Goal: Find specific page/section: Find specific page/section

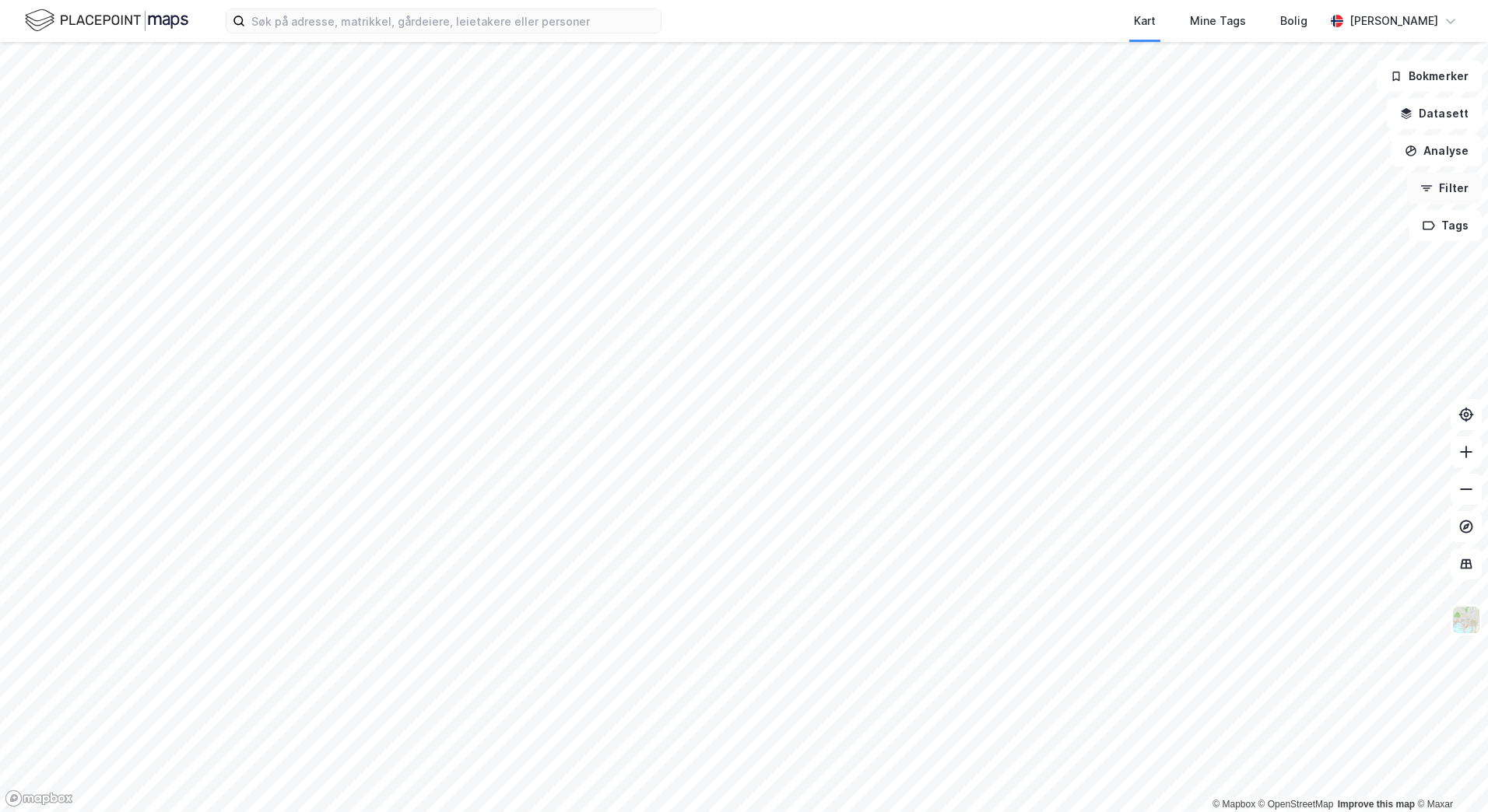
click at [1435, 195] on button "Filter" at bounding box center [1445, 188] width 75 height 31
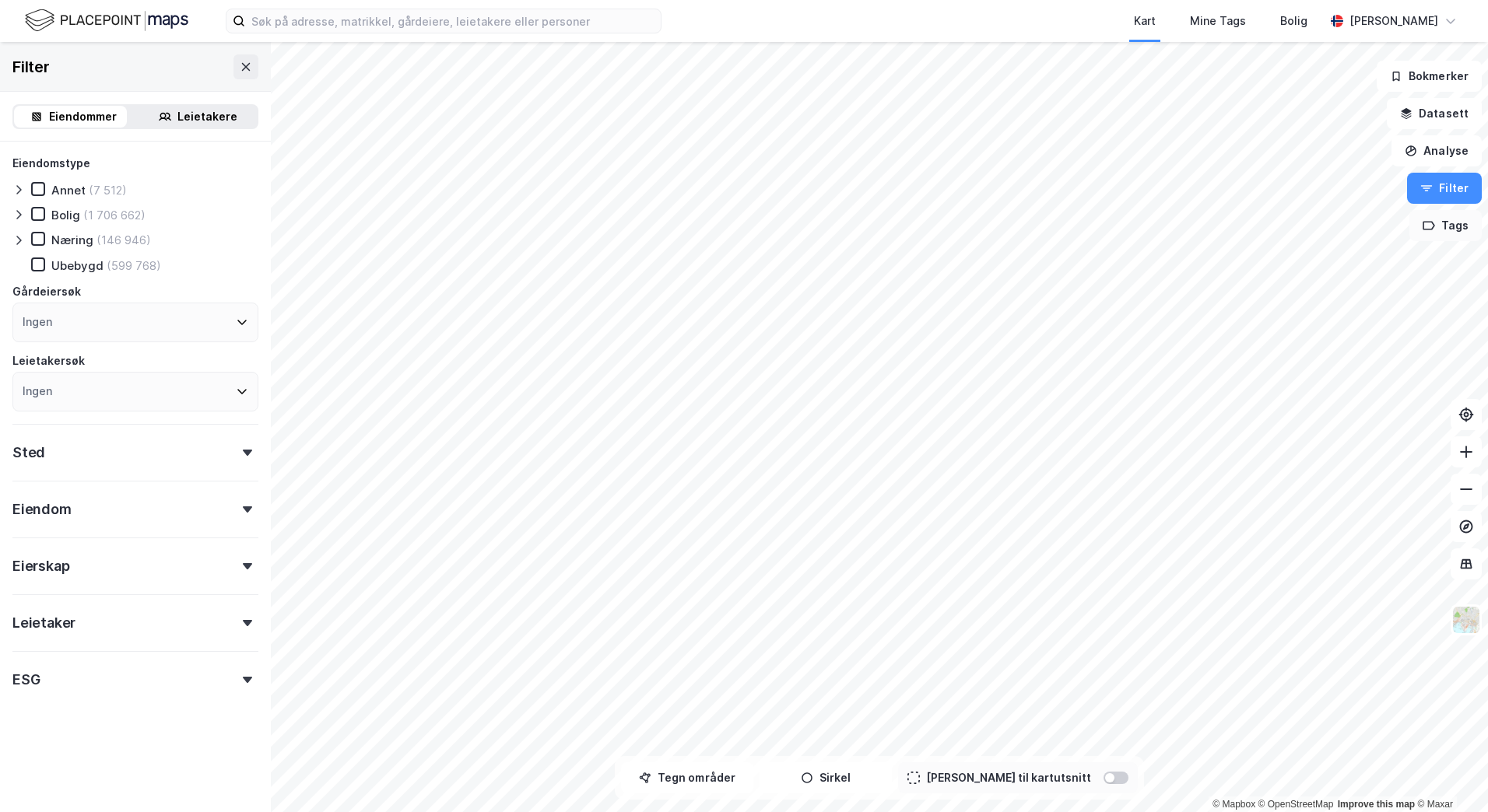
click at [1445, 216] on button "Tags" at bounding box center [1445, 225] width 72 height 31
click at [1444, 194] on button "Filter" at bounding box center [1445, 188] width 75 height 31
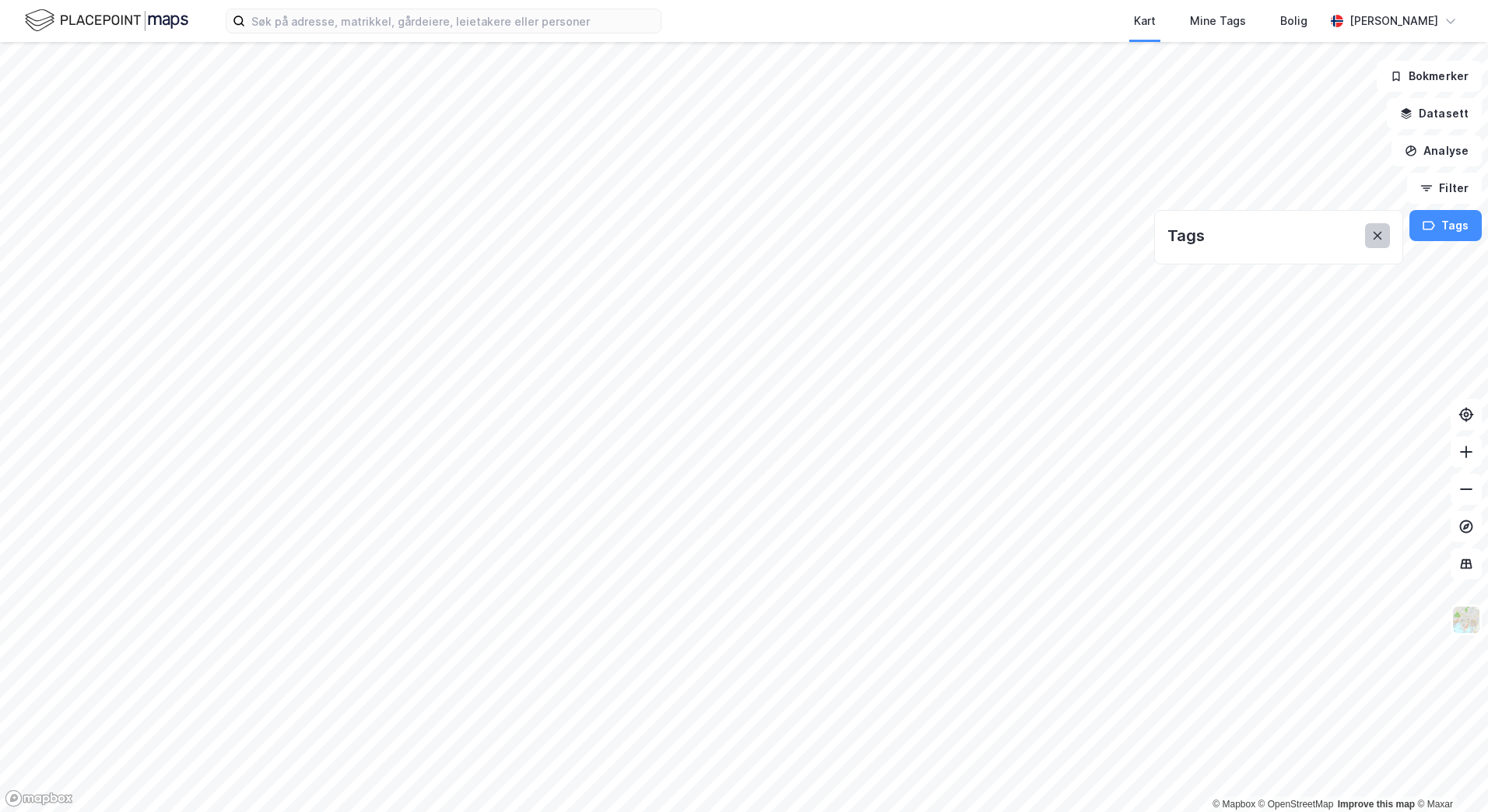
click at [1382, 241] on icon at bounding box center [1377, 235] width 12 height 12
click at [1428, 185] on icon "button" at bounding box center [1426, 188] width 12 height 12
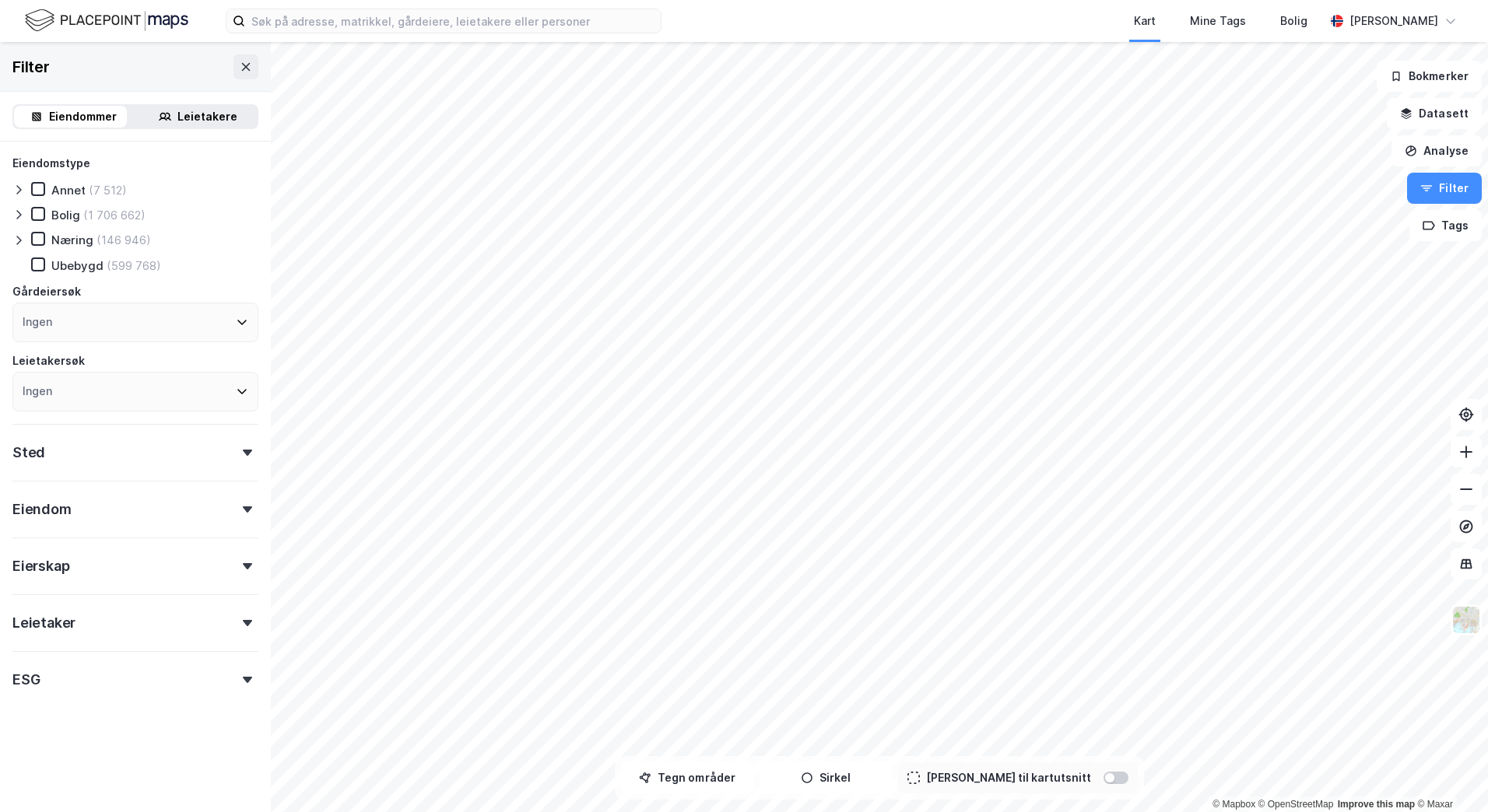
click at [107, 564] on div "Eierskap" at bounding box center [135, 559] width 246 height 44
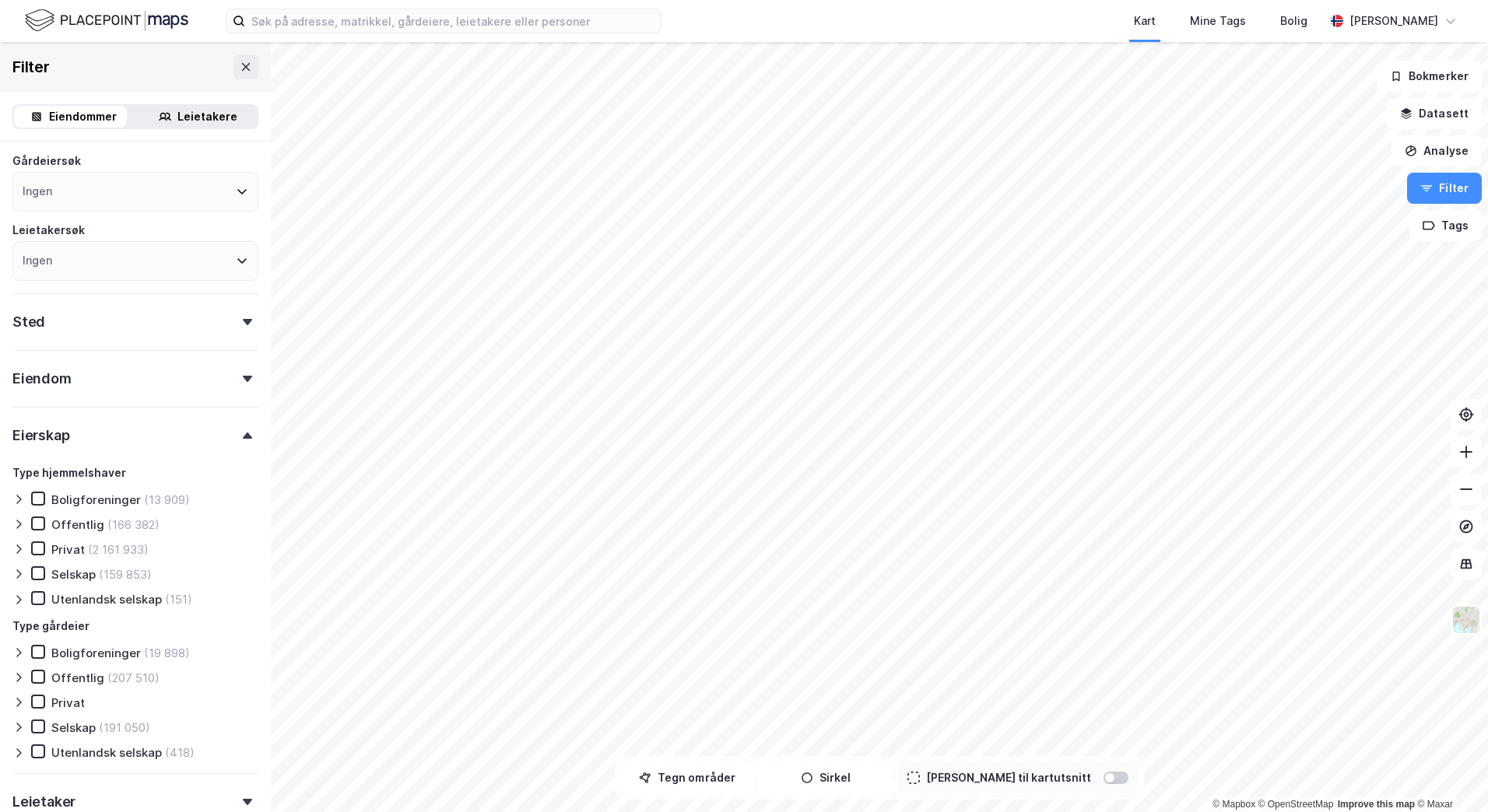
scroll to position [283, 0]
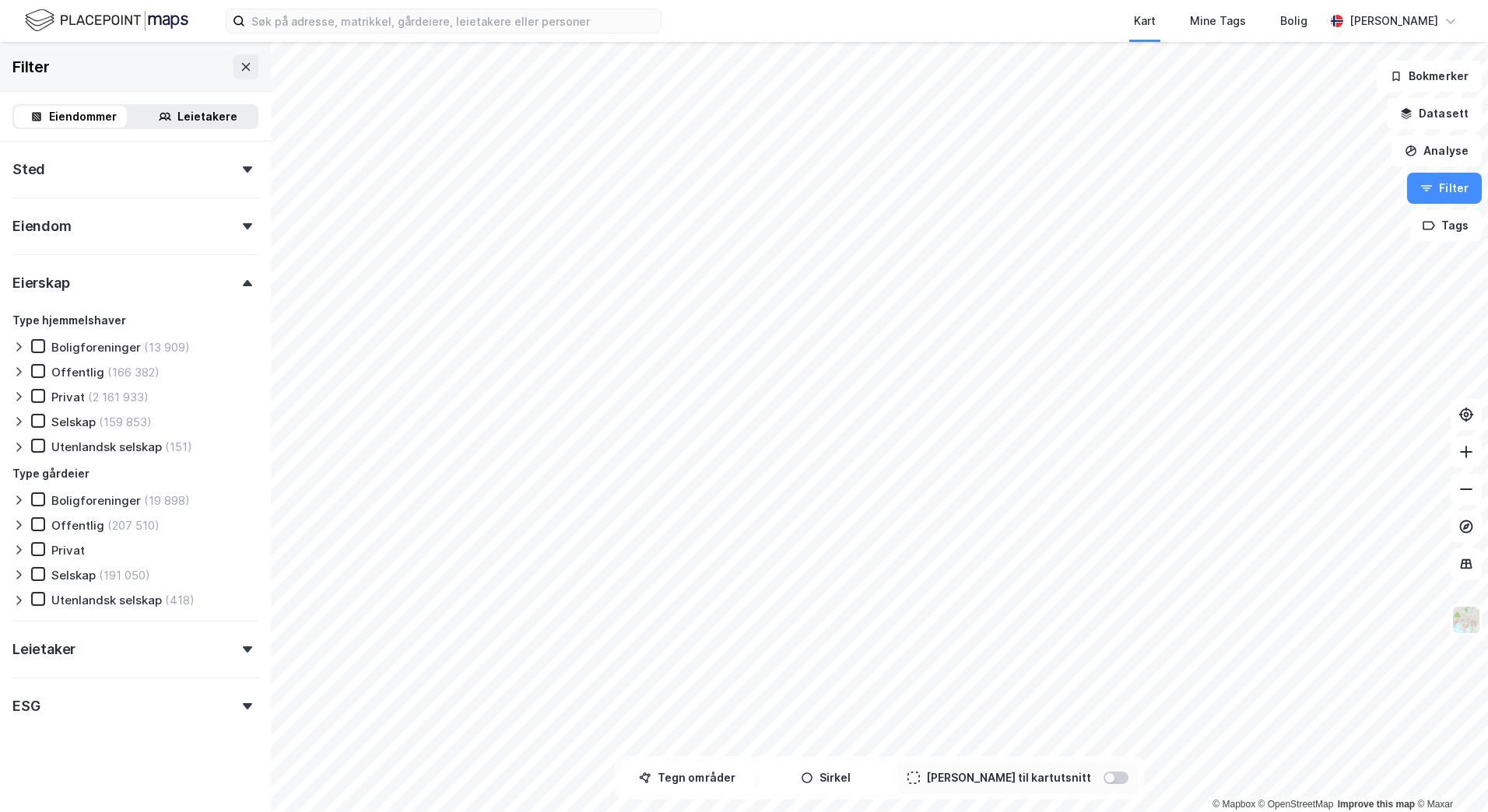
click at [99, 267] on div "Eierskap" at bounding box center [135, 276] width 246 height 44
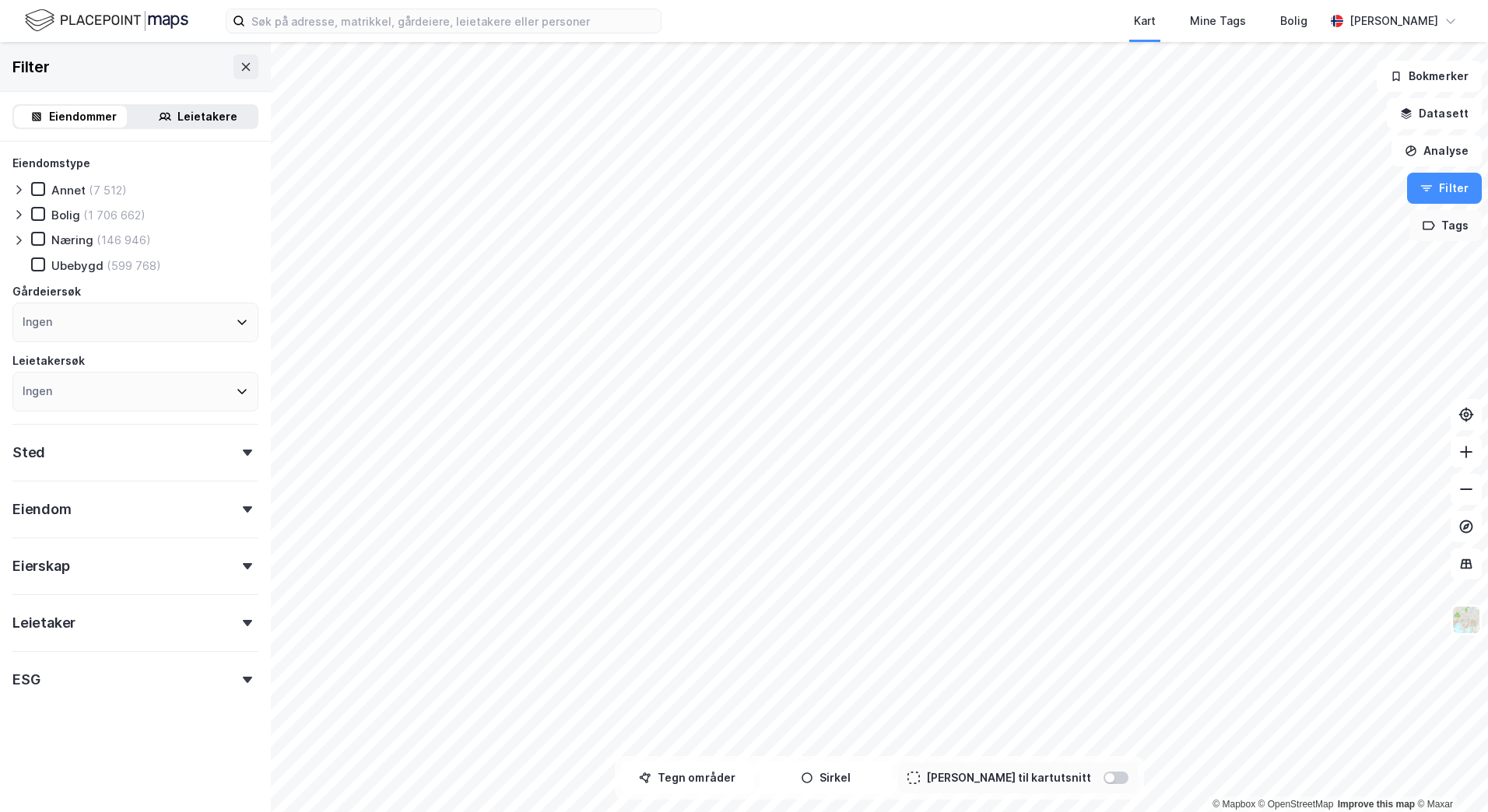
click at [1450, 221] on button "Tags" at bounding box center [1445, 225] width 72 height 31
click at [1453, 189] on button "Filter" at bounding box center [1445, 188] width 75 height 31
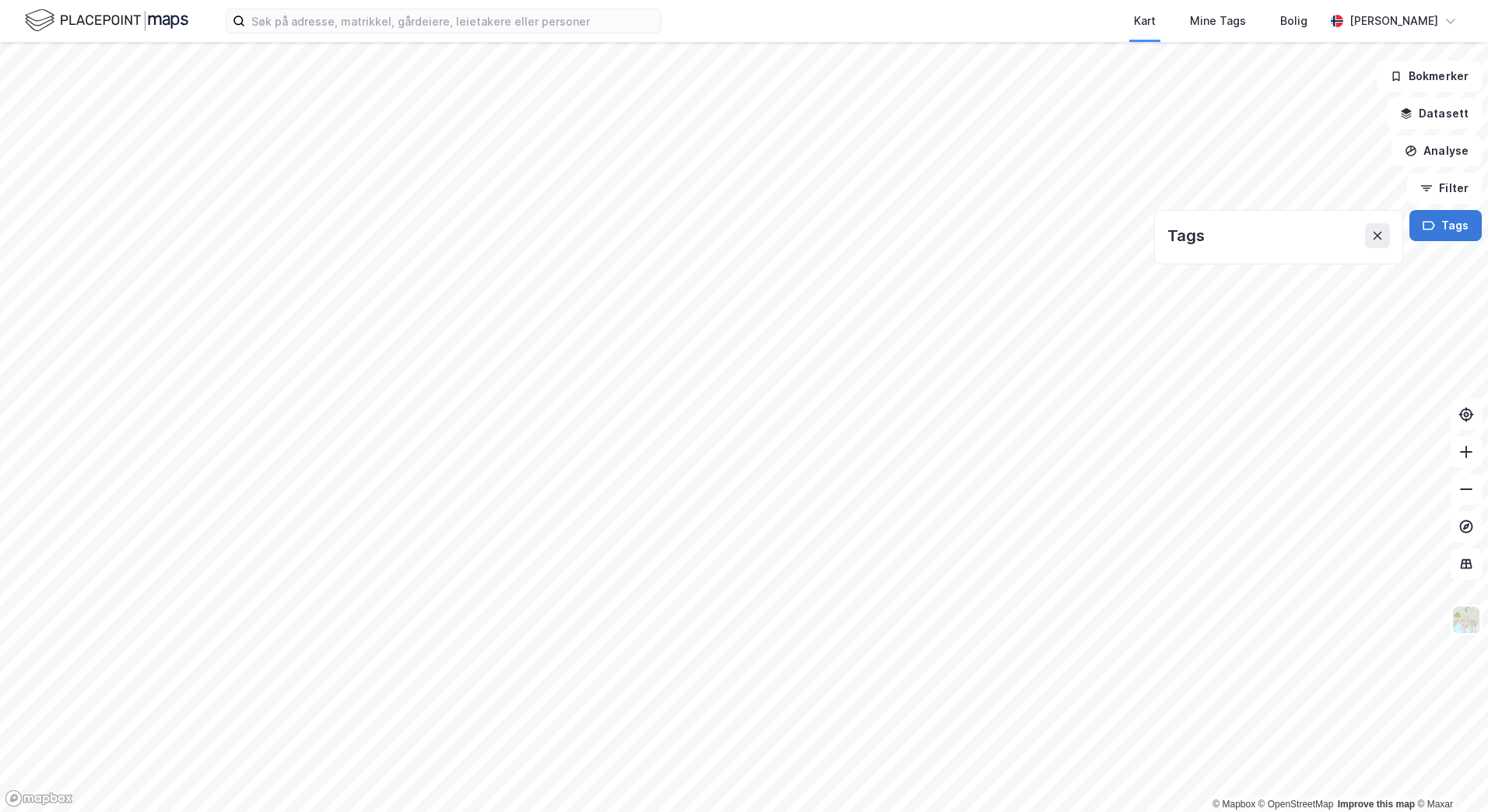
click at [1464, 229] on button "Tags" at bounding box center [1445, 225] width 72 height 31
click at [1459, 190] on button "Filter" at bounding box center [1445, 188] width 75 height 31
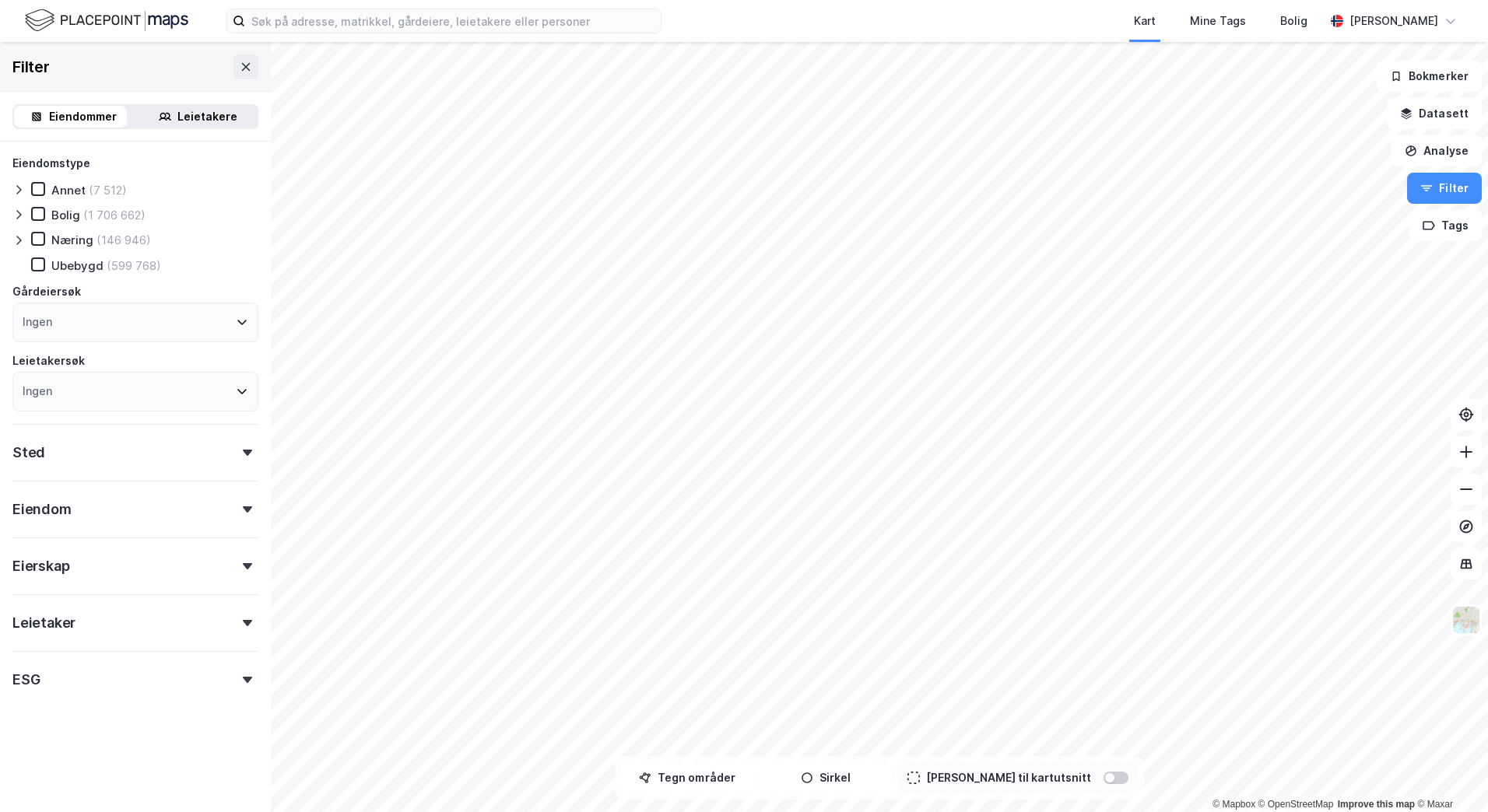
click at [94, 668] on div "ESG" at bounding box center [135, 672] width 246 height 44
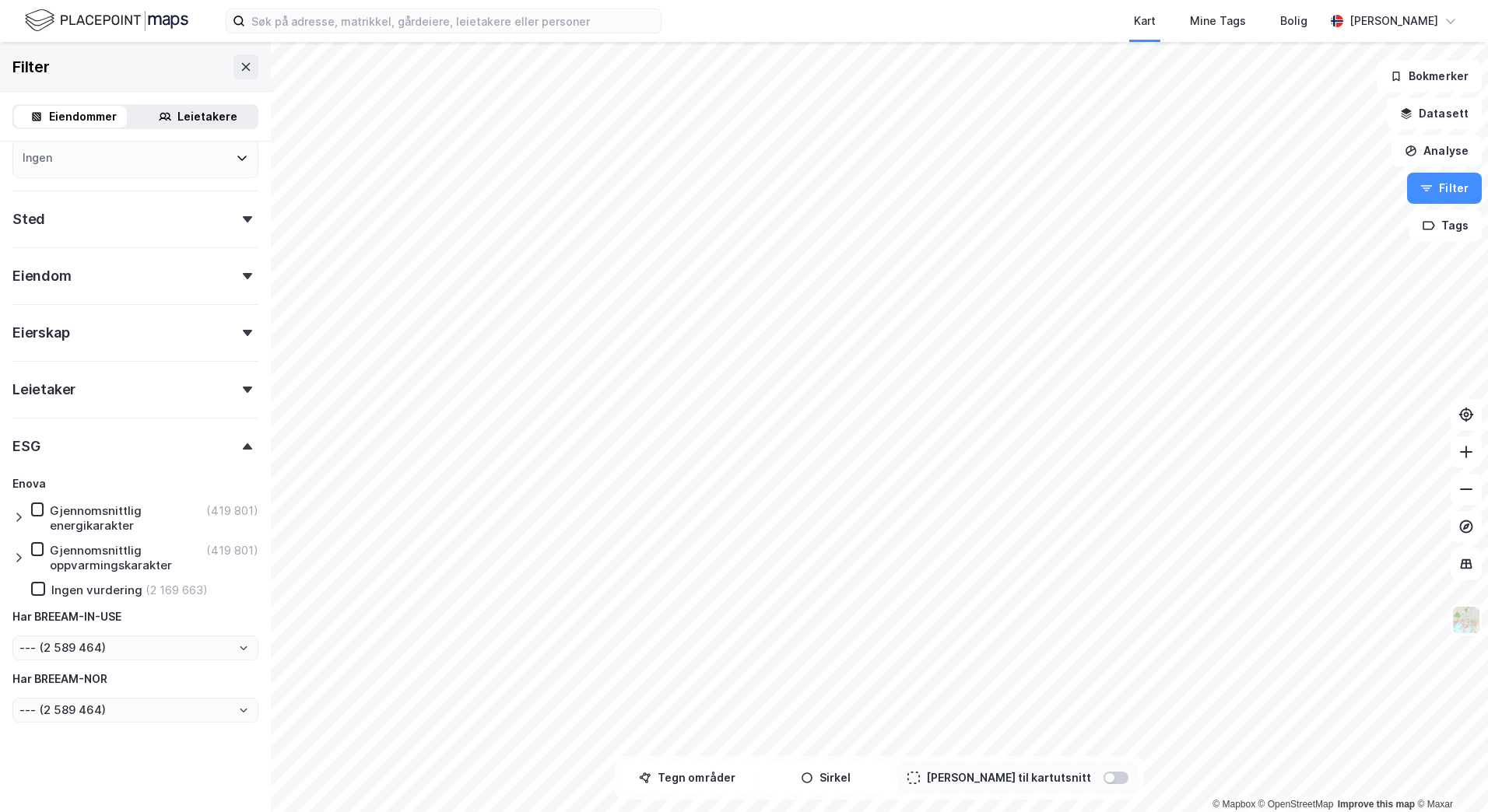
scroll to position [234, 0]
click at [102, 434] on div "ESG" at bounding box center [135, 439] width 246 height 44
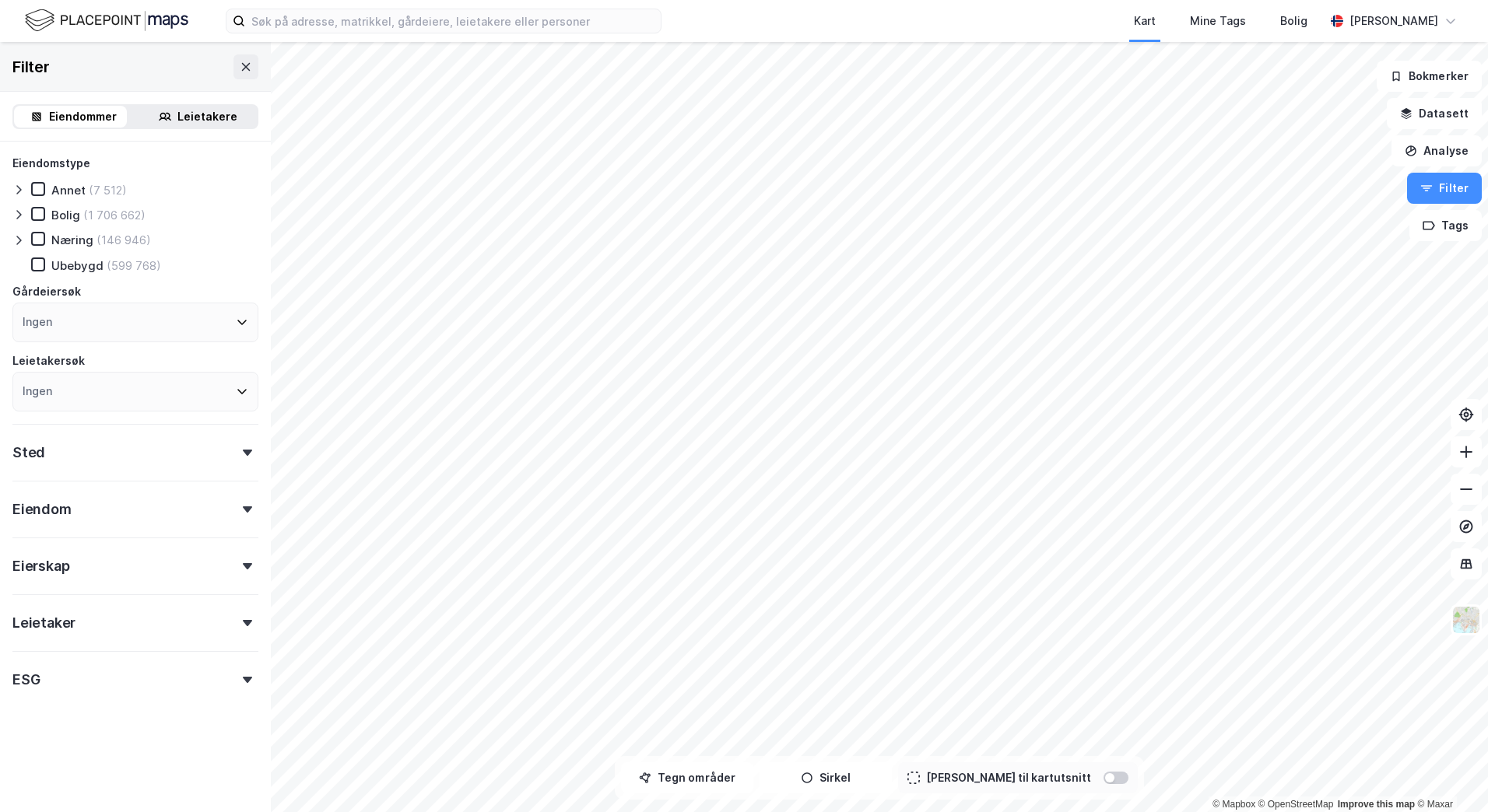
click at [93, 639] on div "Eiendomstype Annet (7 512) Bolig (1 706 662) Næring (146 946) [GEOGRAPHIC_DATA]…" at bounding box center [135, 424] width 246 height 541
click at [95, 624] on div "Leietaker" at bounding box center [135, 616] width 246 height 44
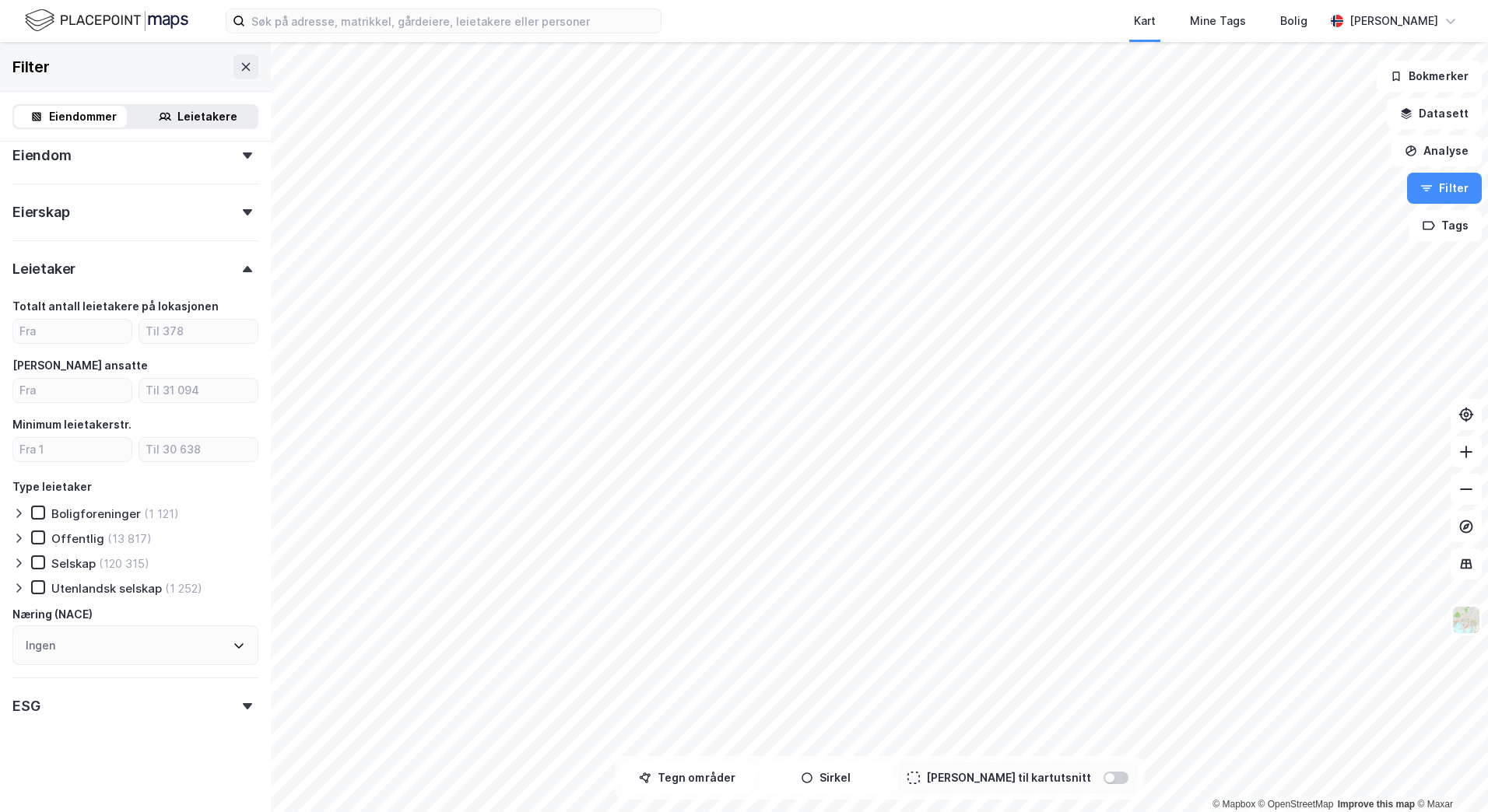
scroll to position [121, 0]
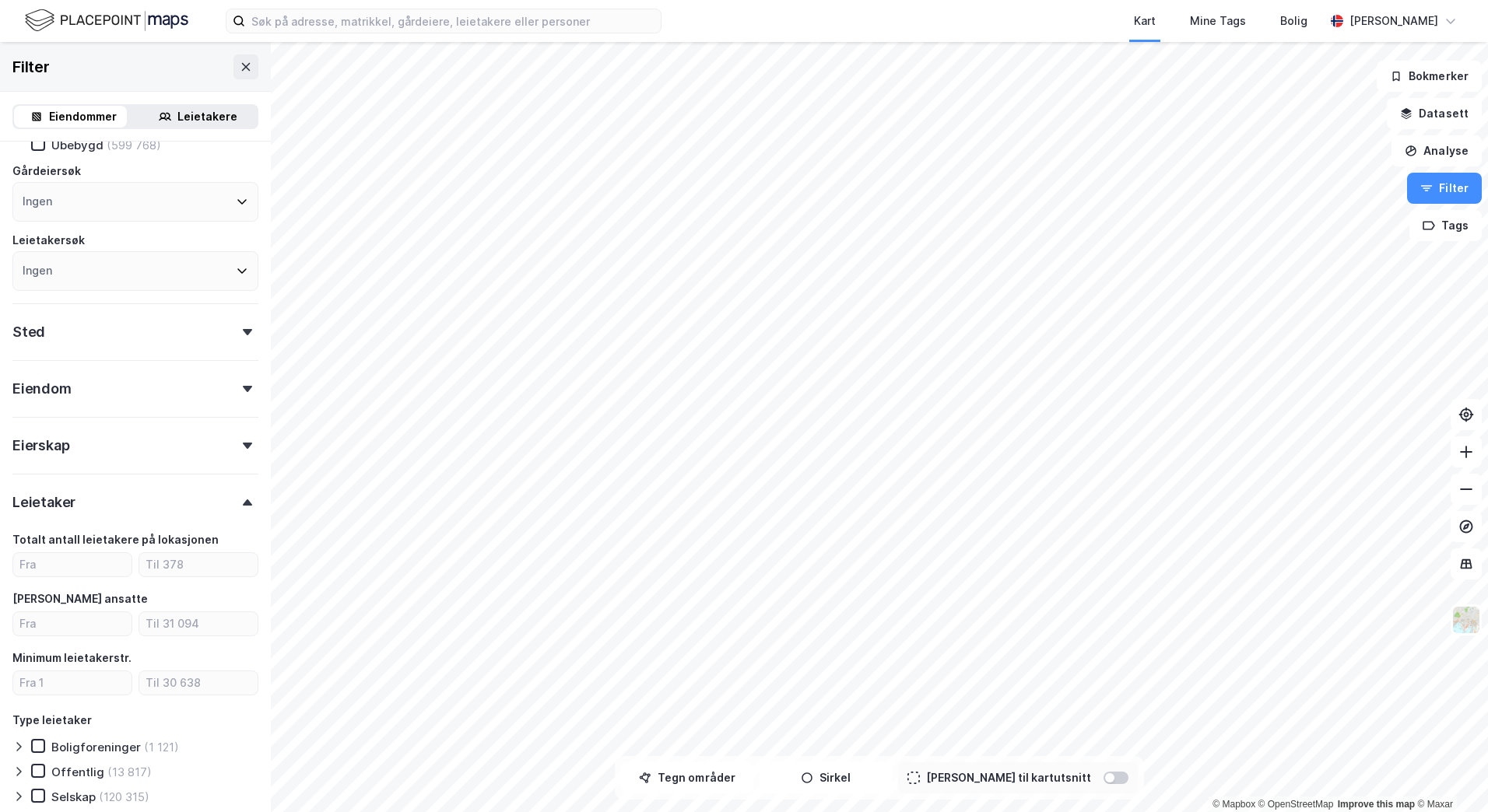
click at [108, 488] on div "Leietaker" at bounding box center [135, 495] width 246 height 44
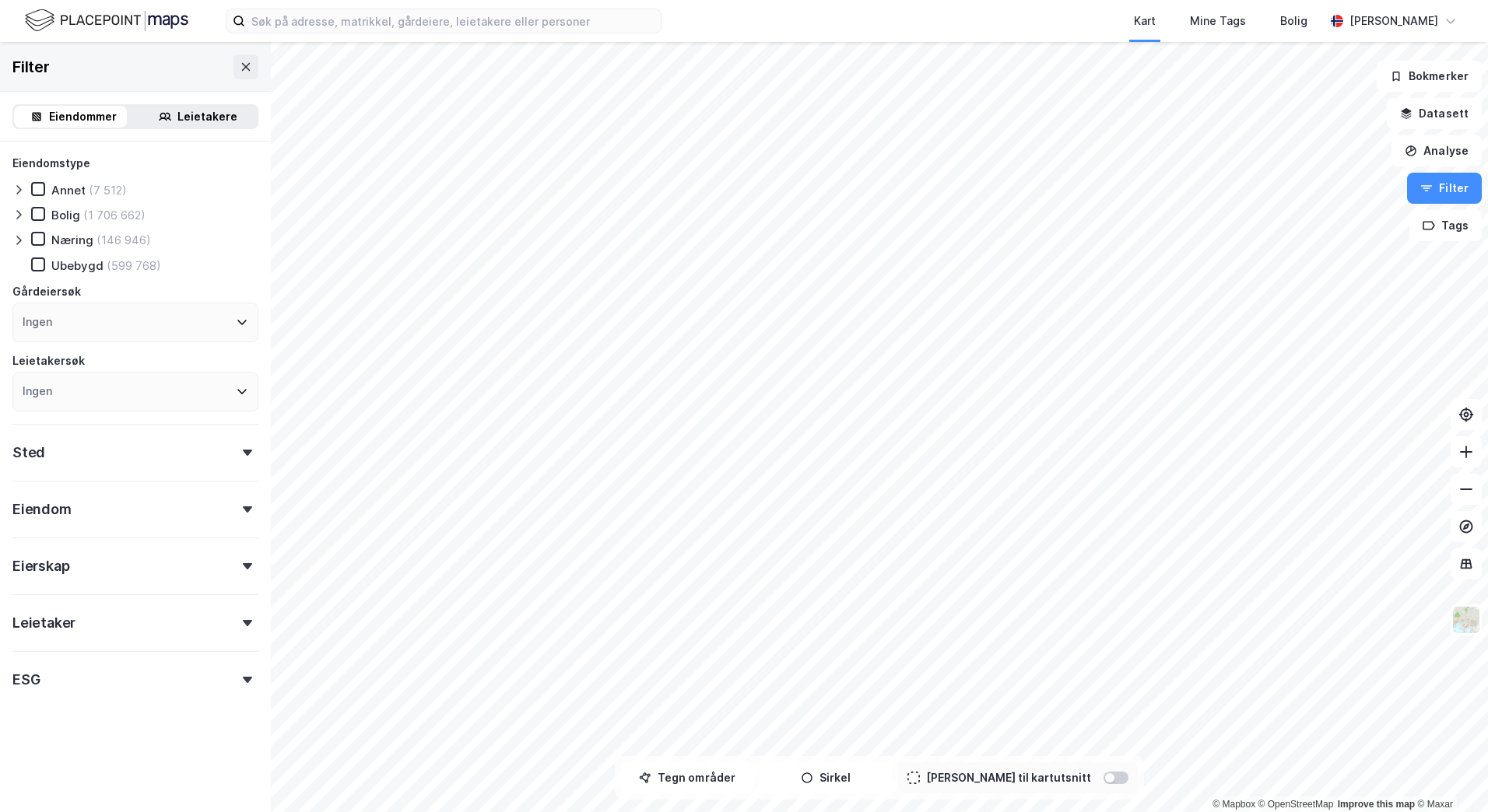
click at [85, 564] on div "Eierskap" at bounding box center [135, 559] width 246 height 44
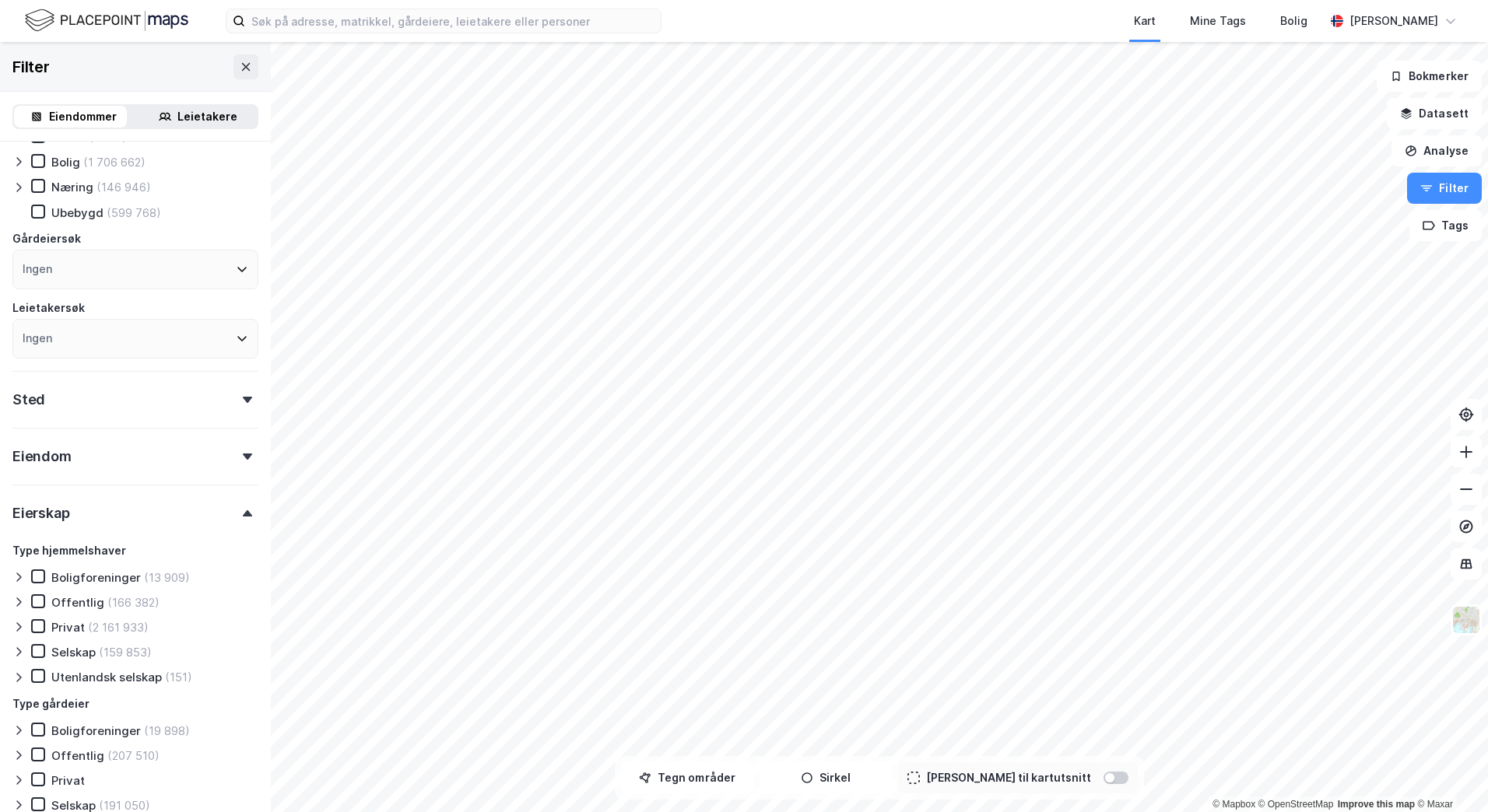
scroll to position [50, 0]
click at [120, 520] on div "Eierskap" at bounding box center [135, 509] width 246 height 44
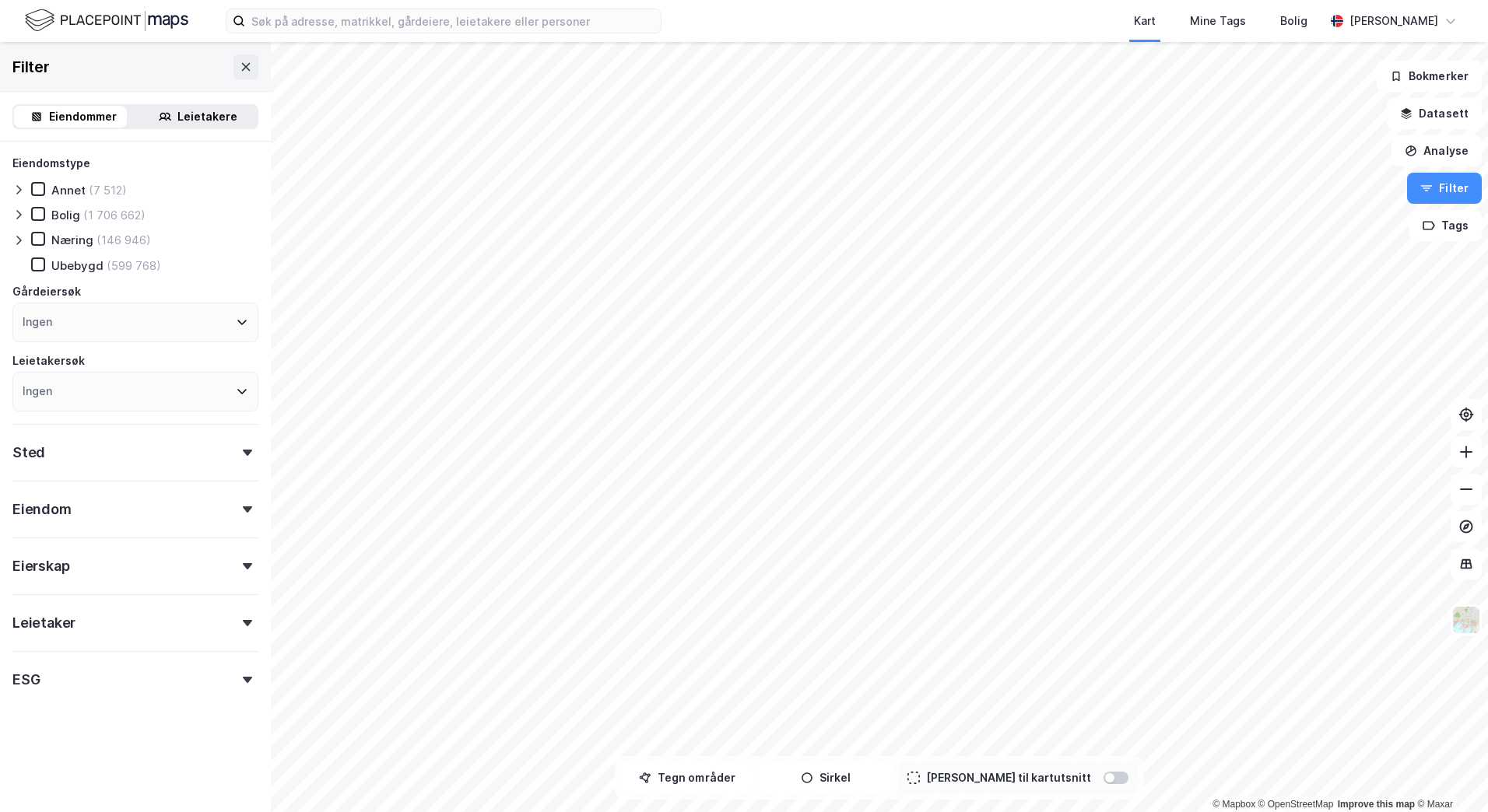
click at [101, 504] on div "Eiendom" at bounding box center [135, 503] width 246 height 44
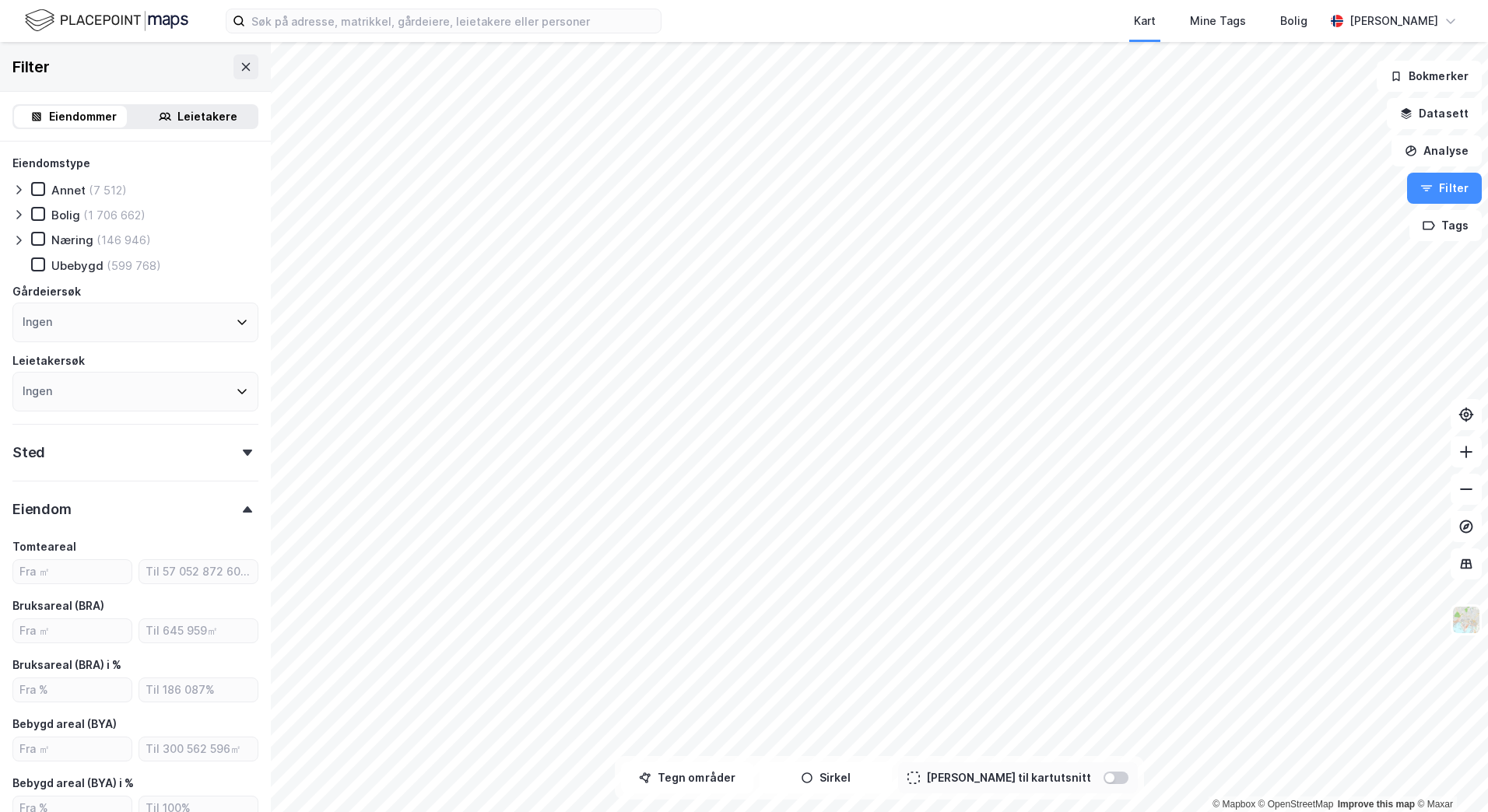
click at [102, 505] on div "Eiendom" at bounding box center [135, 503] width 246 height 44
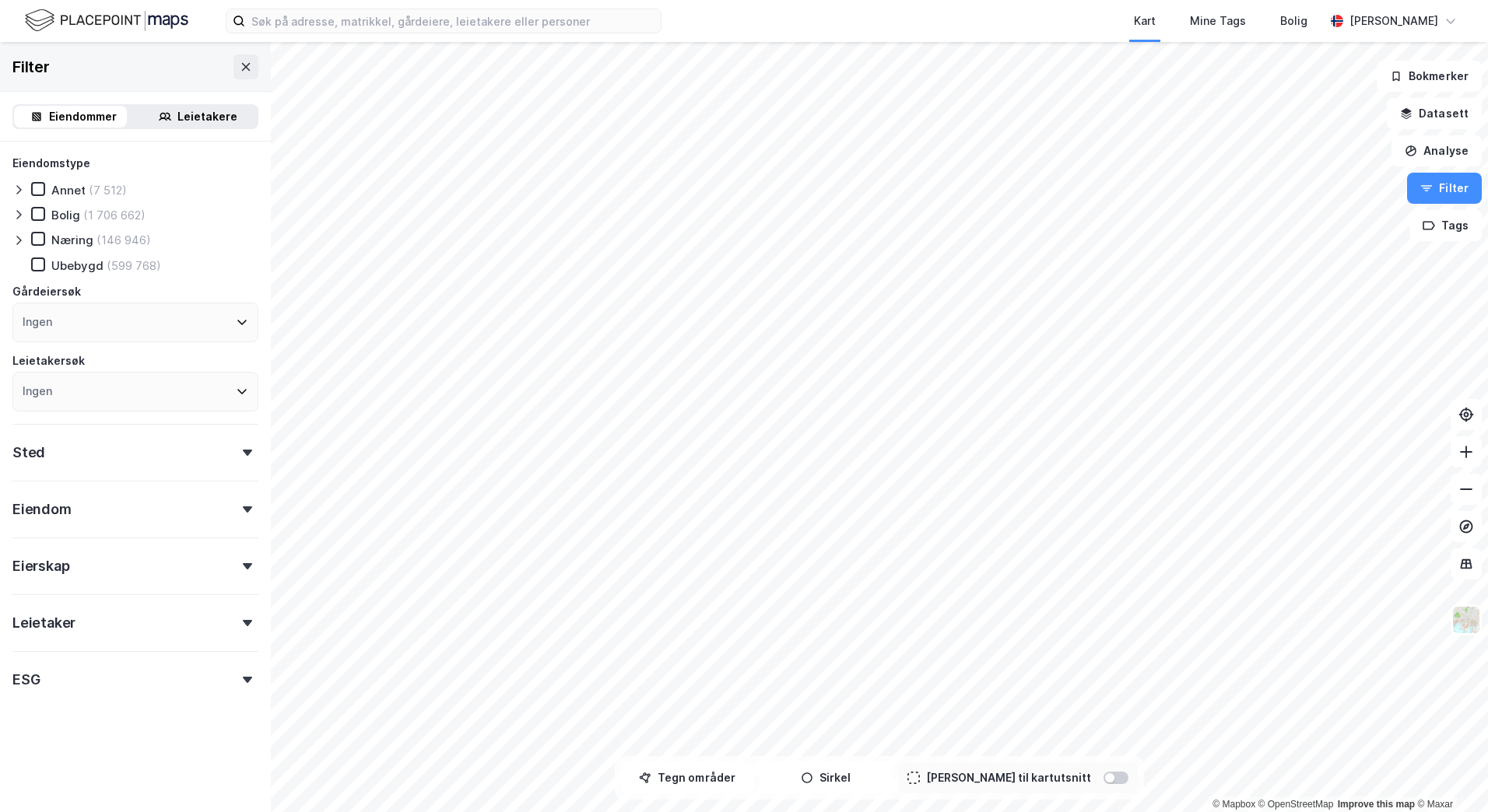
click at [100, 457] on div "Sted" at bounding box center [135, 445] width 246 height 44
click at [100, 458] on div "Sted" at bounding box center [135, 445] width 246 height 44
click at [1456, 203] on button "Filter" at bounding box center [1445, 188] width 75 height 31
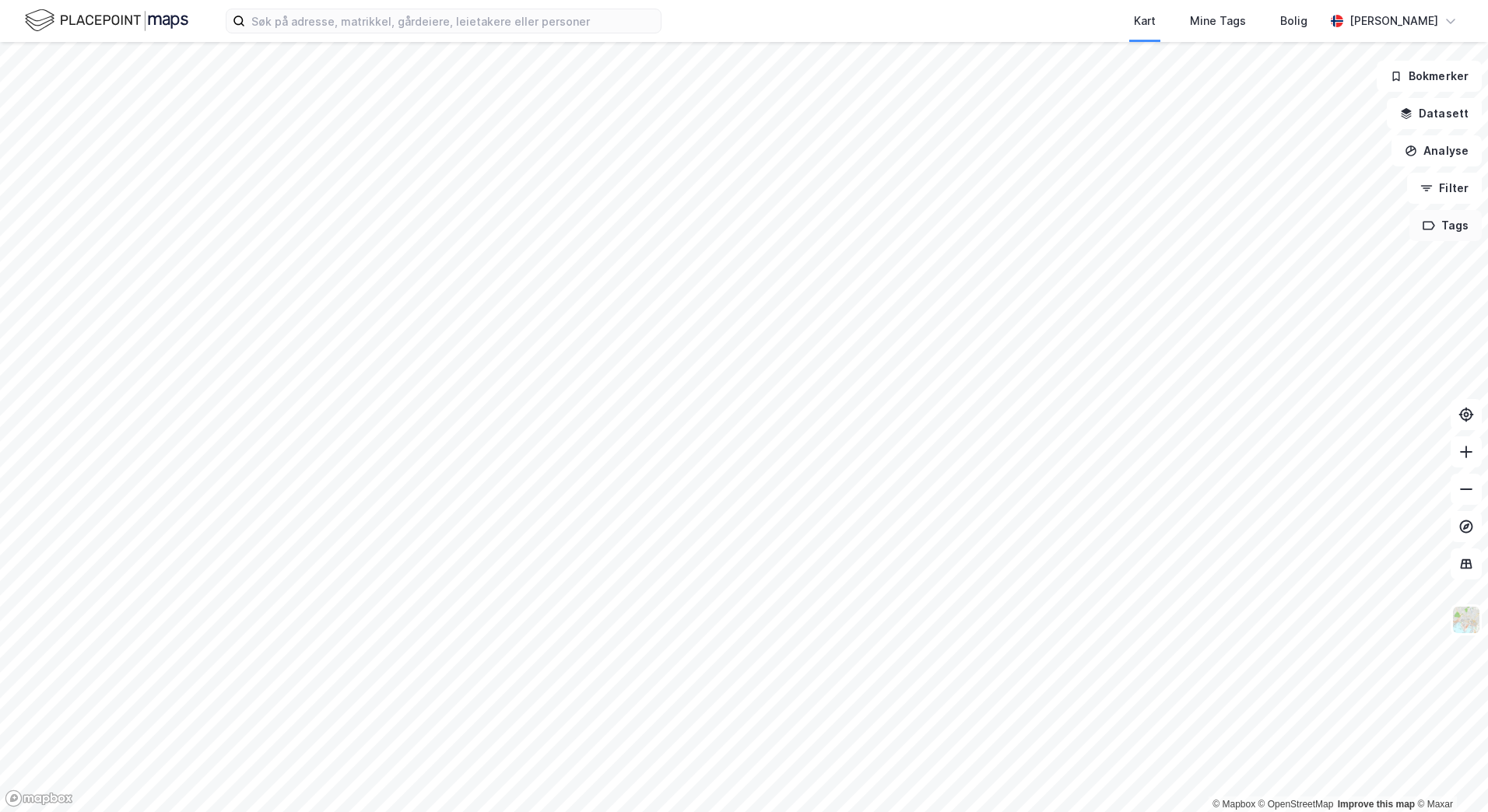
click at [1450, 226] on button "Tags" at bounding box center [1445, 225] width 72 height 31
click at [1372, 239] on icon at bounding box center [1377, 235] width 12 height 12
click at [1438, 119] on button "Datasett" at bounding box center [1434, 113] width 95 height 31
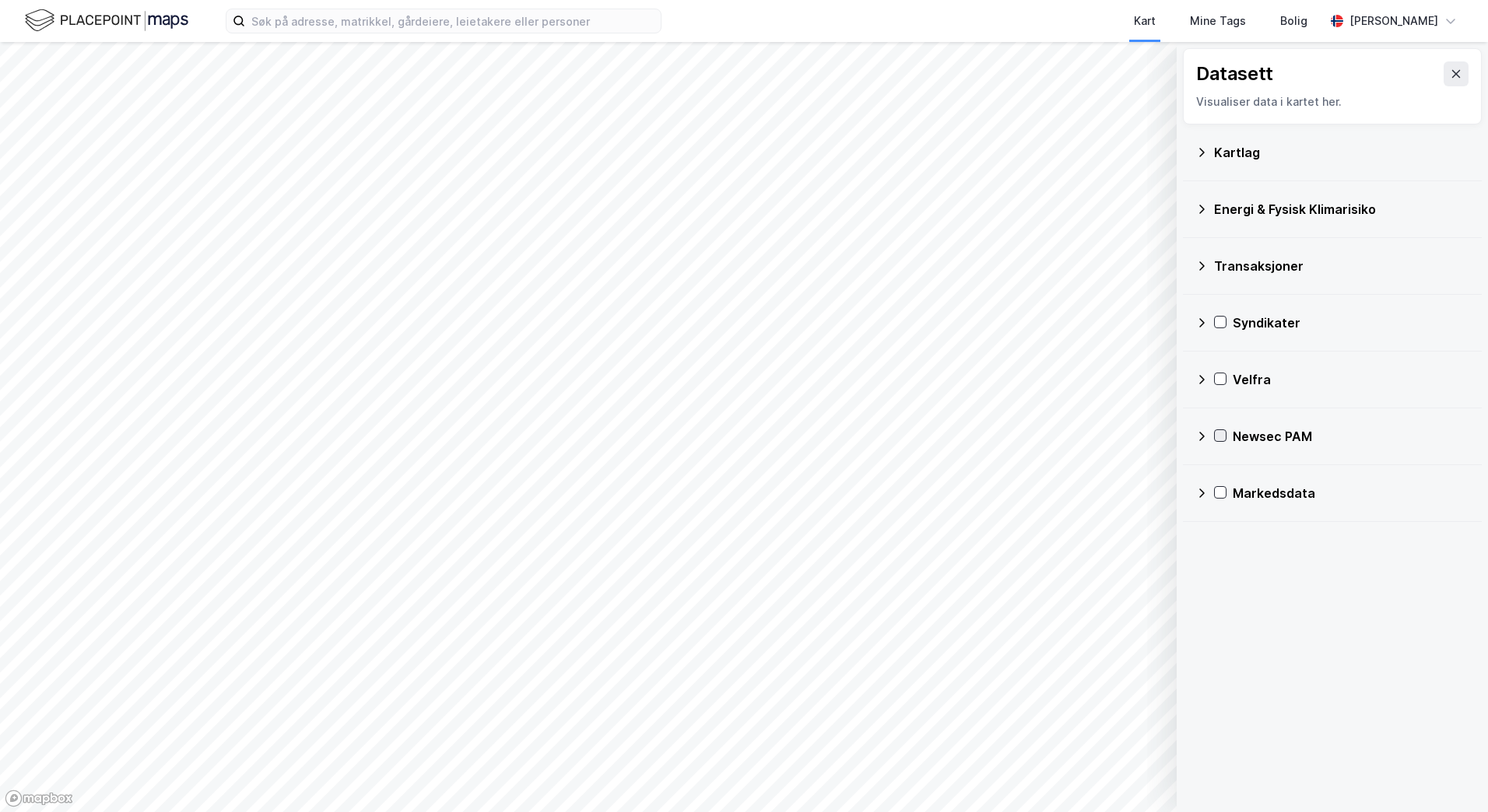
click at [1222, 435] on icon at bounding box center [1221, 436] width 8 height 6
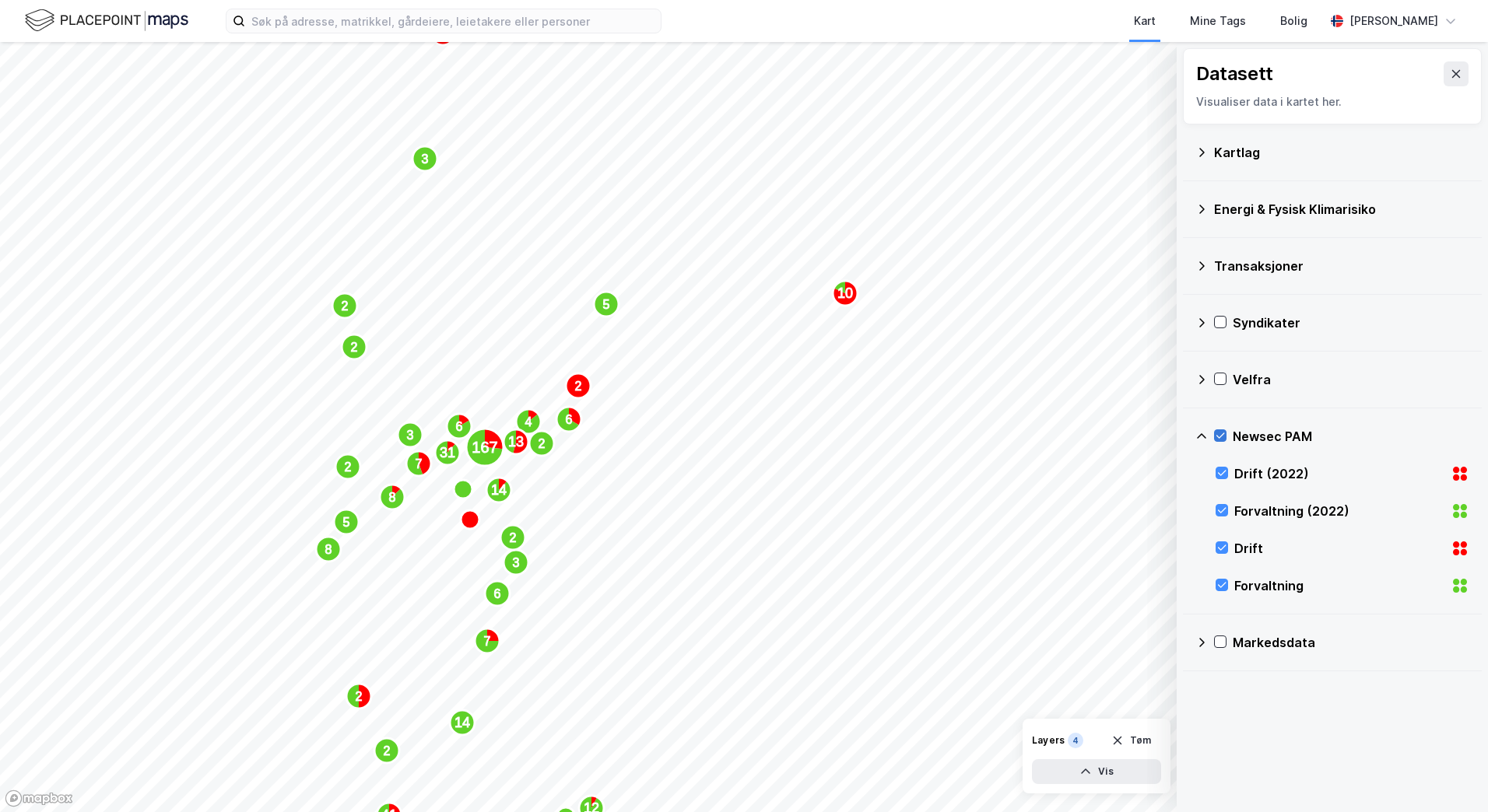
click at [1219, 432] on icon at bounding box center [1221, 436] width 11 height 11
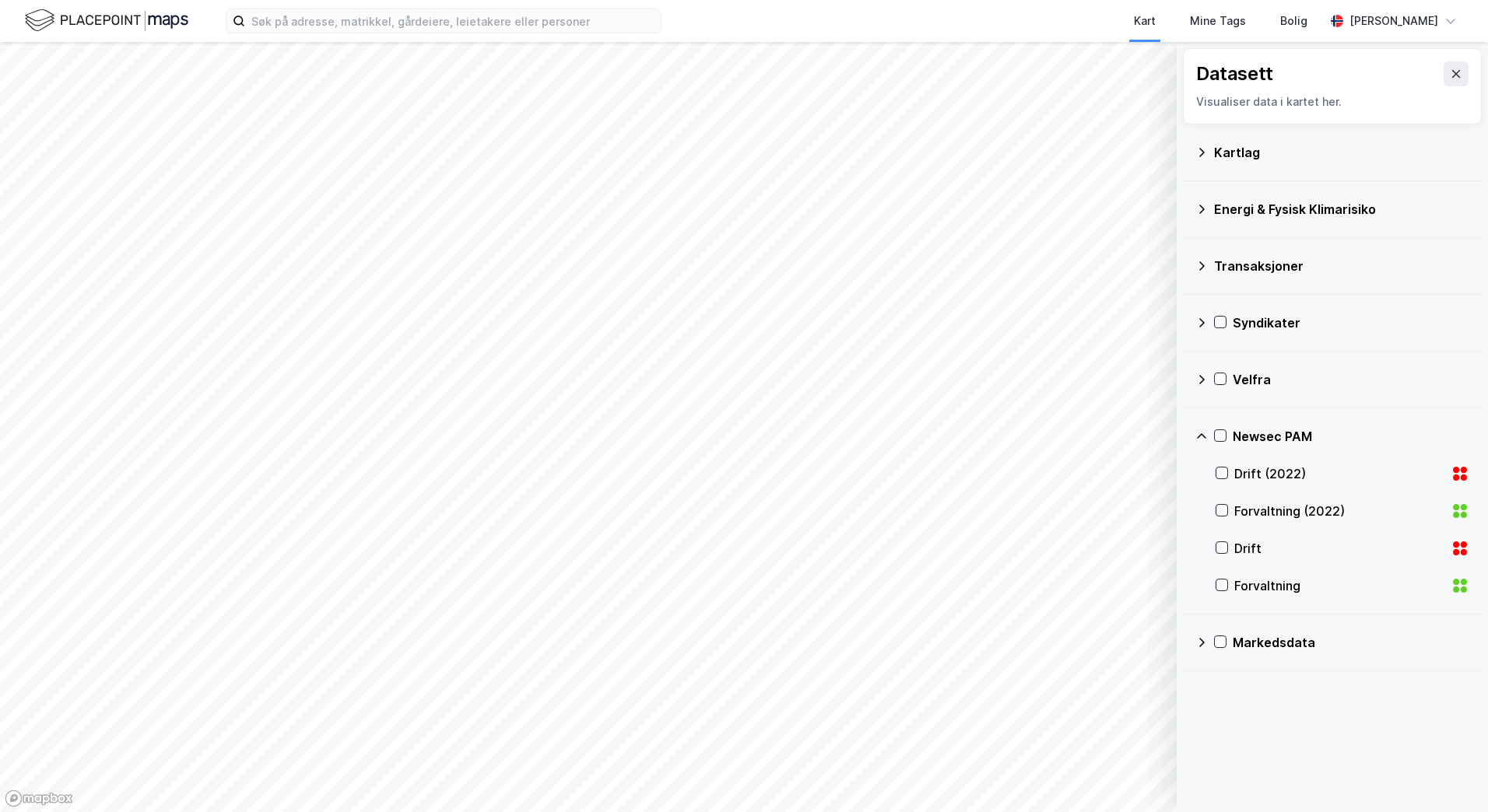
click at [1198, 376] on icon at bounding box center [1201, 379] width 12 height 12
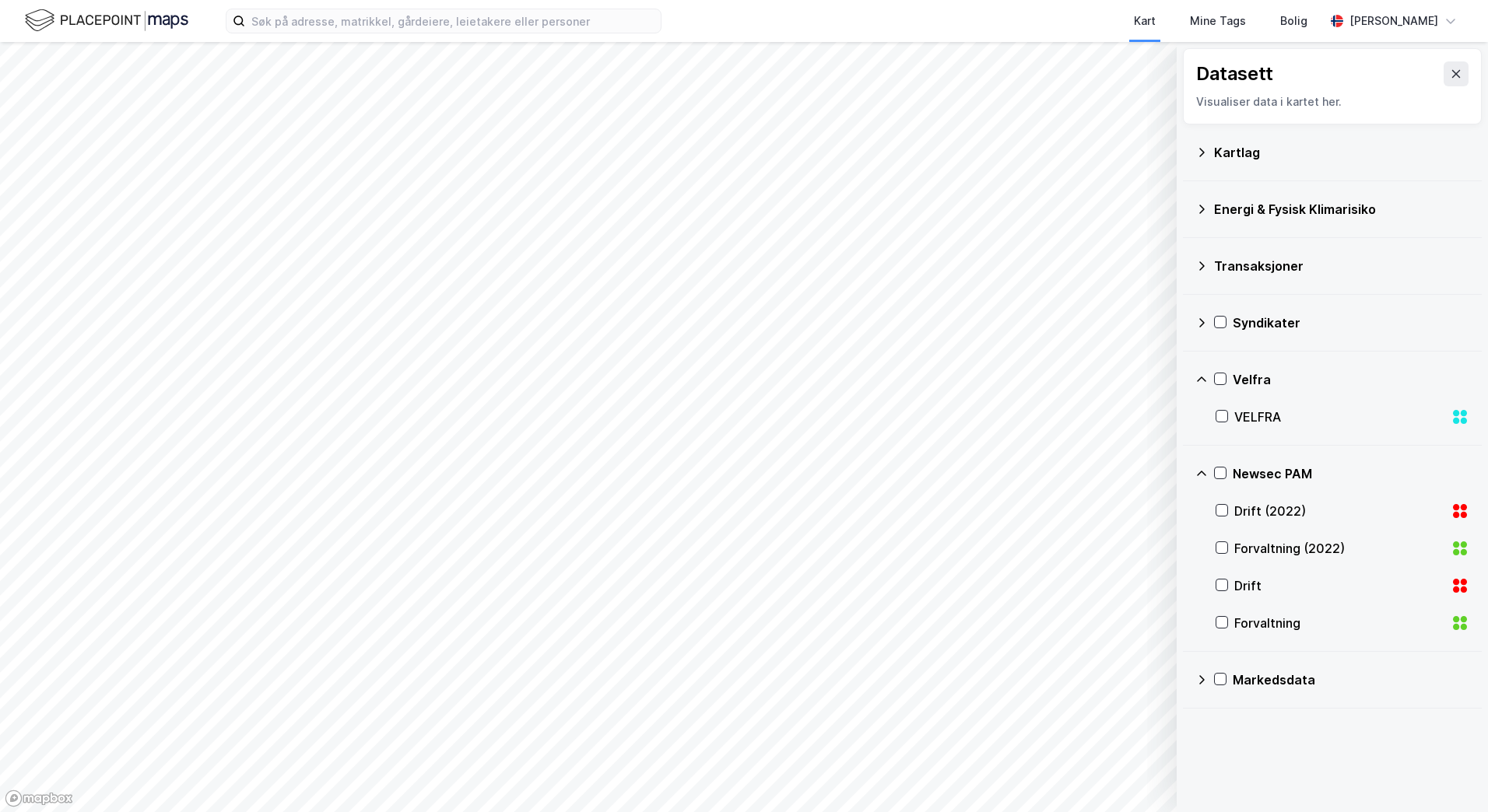
click at [1198, 376] on icon at bounding box center [1201, 379] width 12 height 12
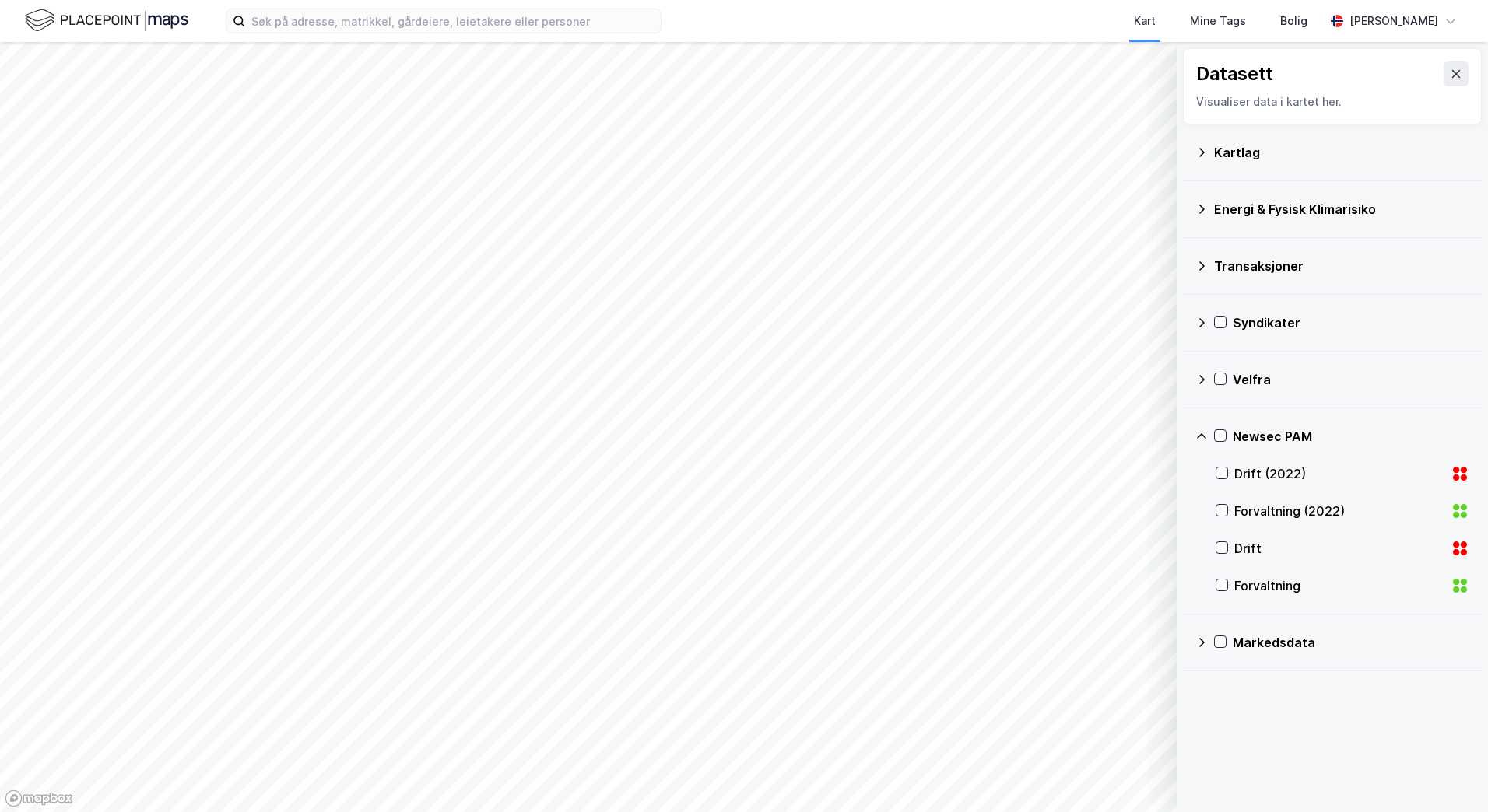
click at [1210, 317] on div "Syndikater" at bounding box center [1332, 323] width 274 height 38
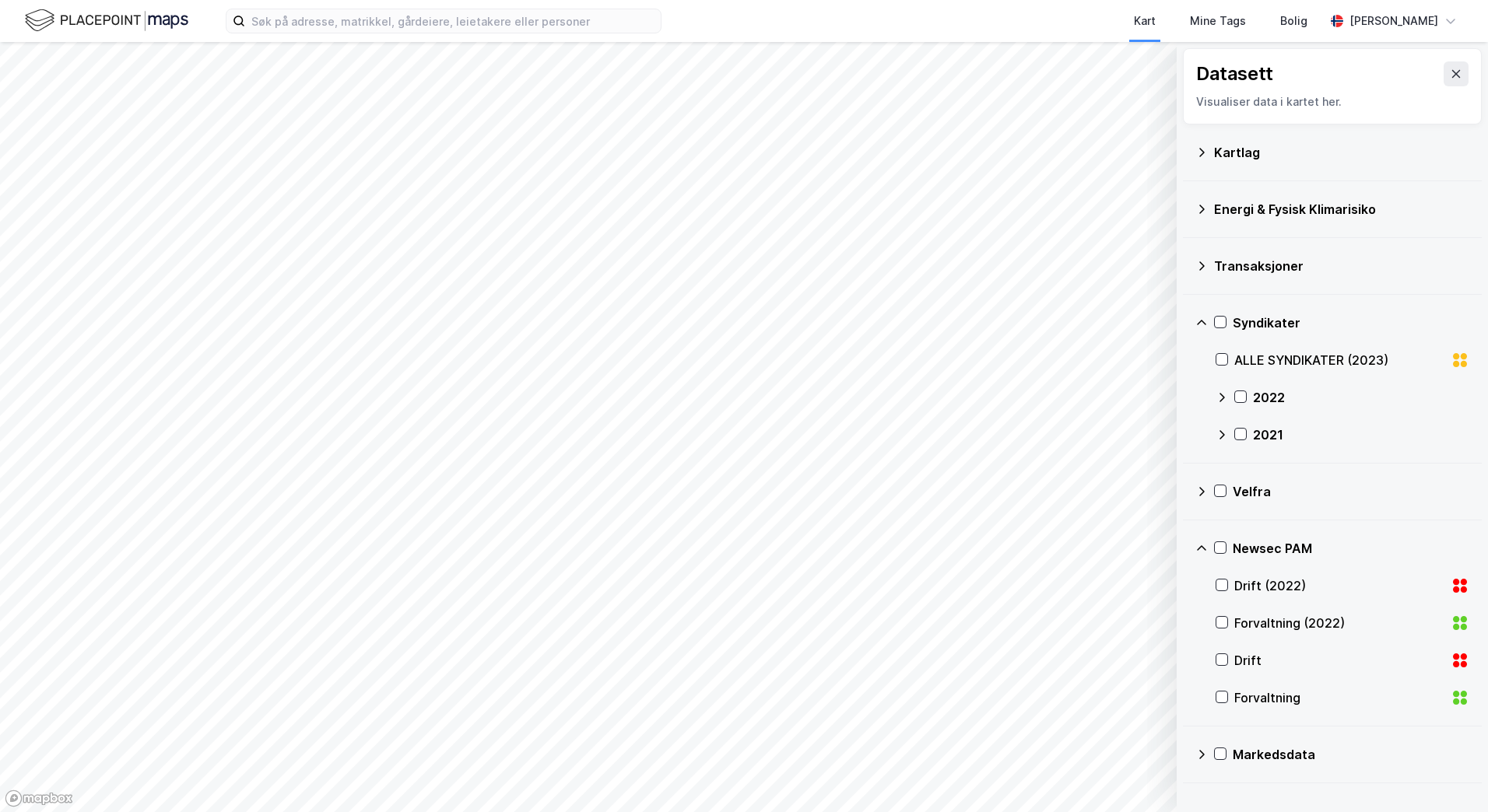
click at [1204, 267] on icon at bounding box center [1201, 265] width 12 height 12
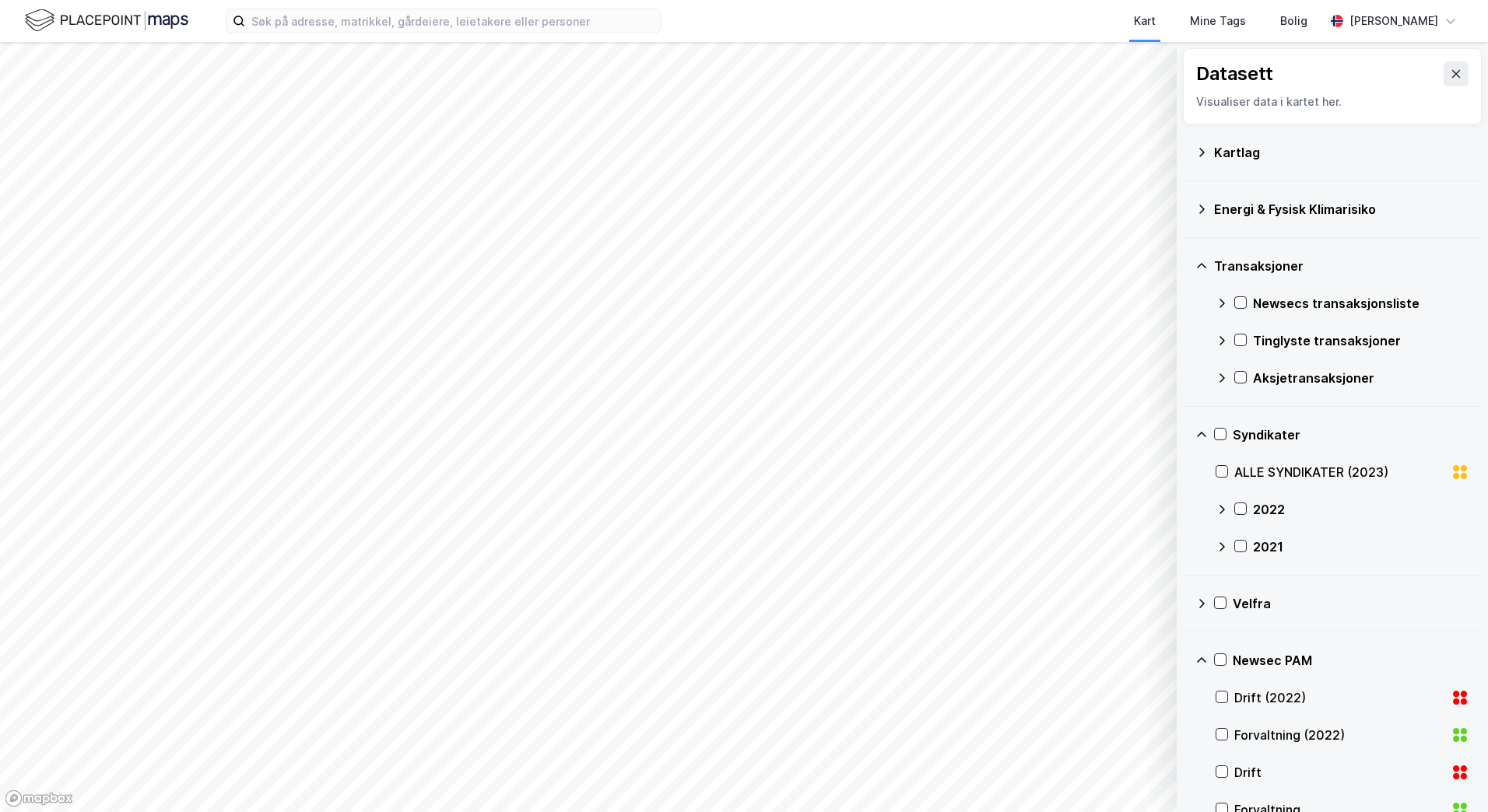
click at [1204, 267] on icon at bounding box center [1201, 265] width 12 height 12
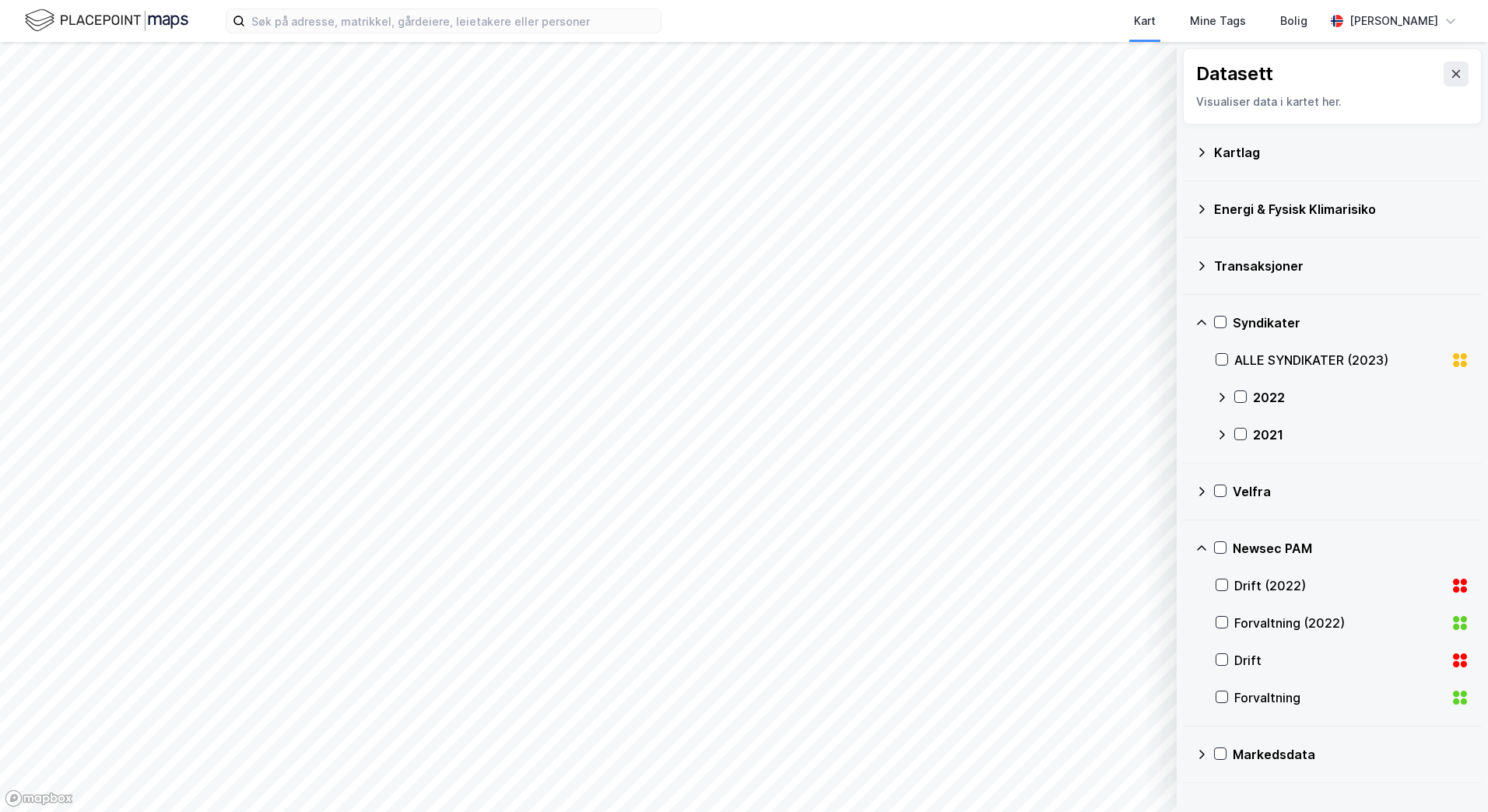
click at [1197, 208] on icon at bounding box center [1201, 208] width 12 height 12
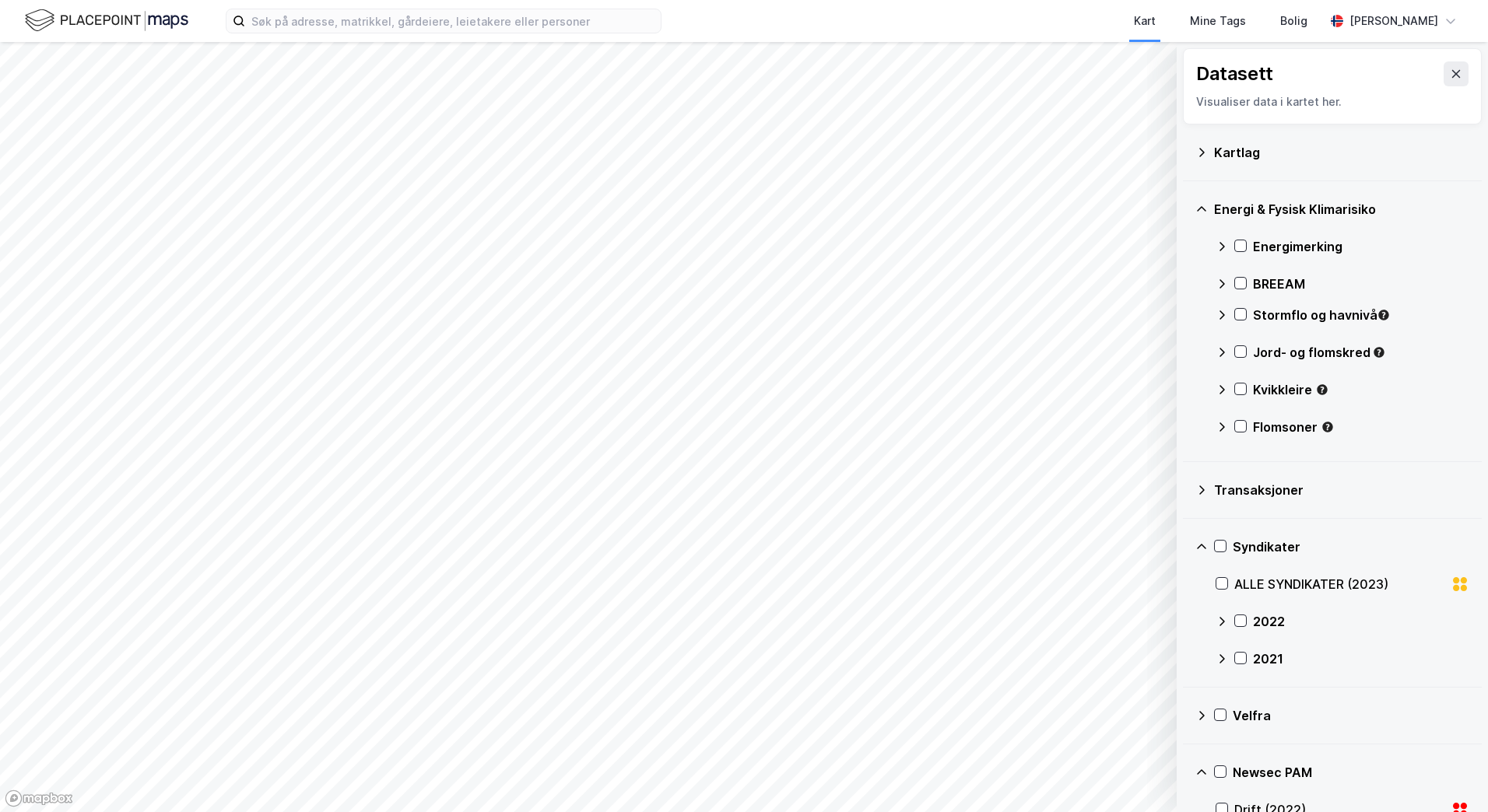
click at [1197, 208] on icon at bounding box center [1201, 208] width 12 height 12
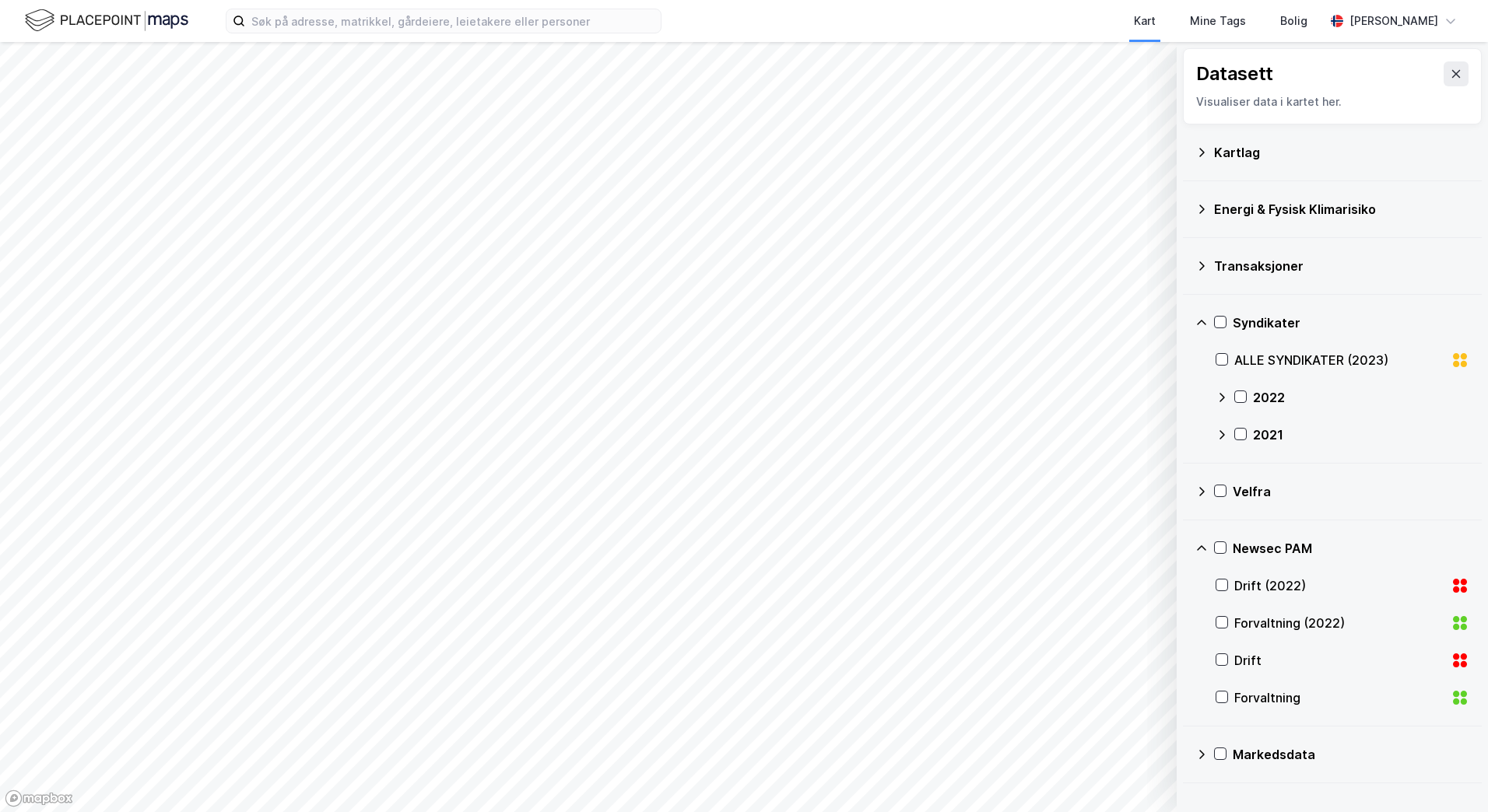
click at [1198, 156] on icon at bounding box center [1201, 152] width 12 height 12
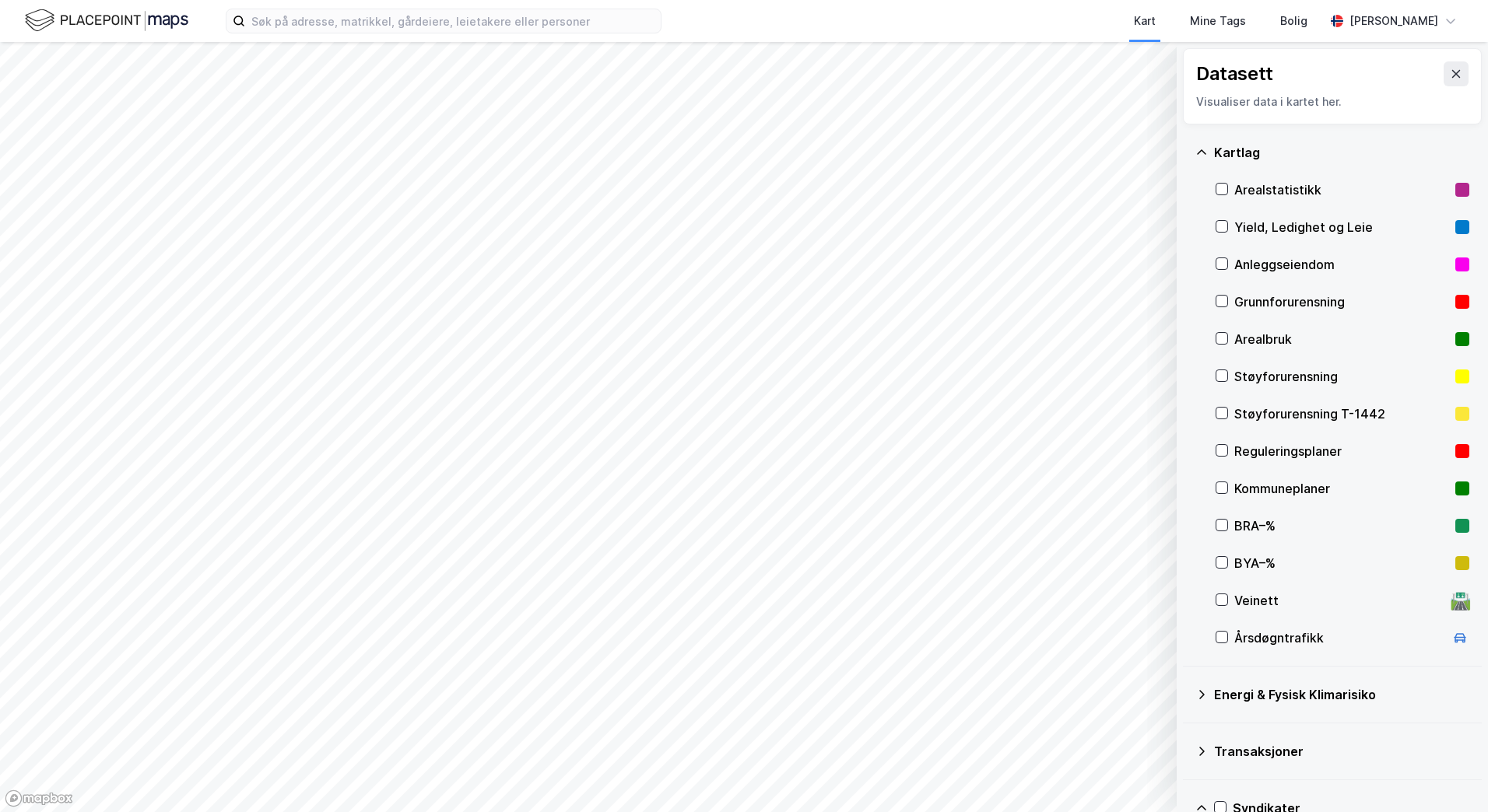
click at [1198, 156] on icon at bounding box center [1201, 152] width 12 height 12
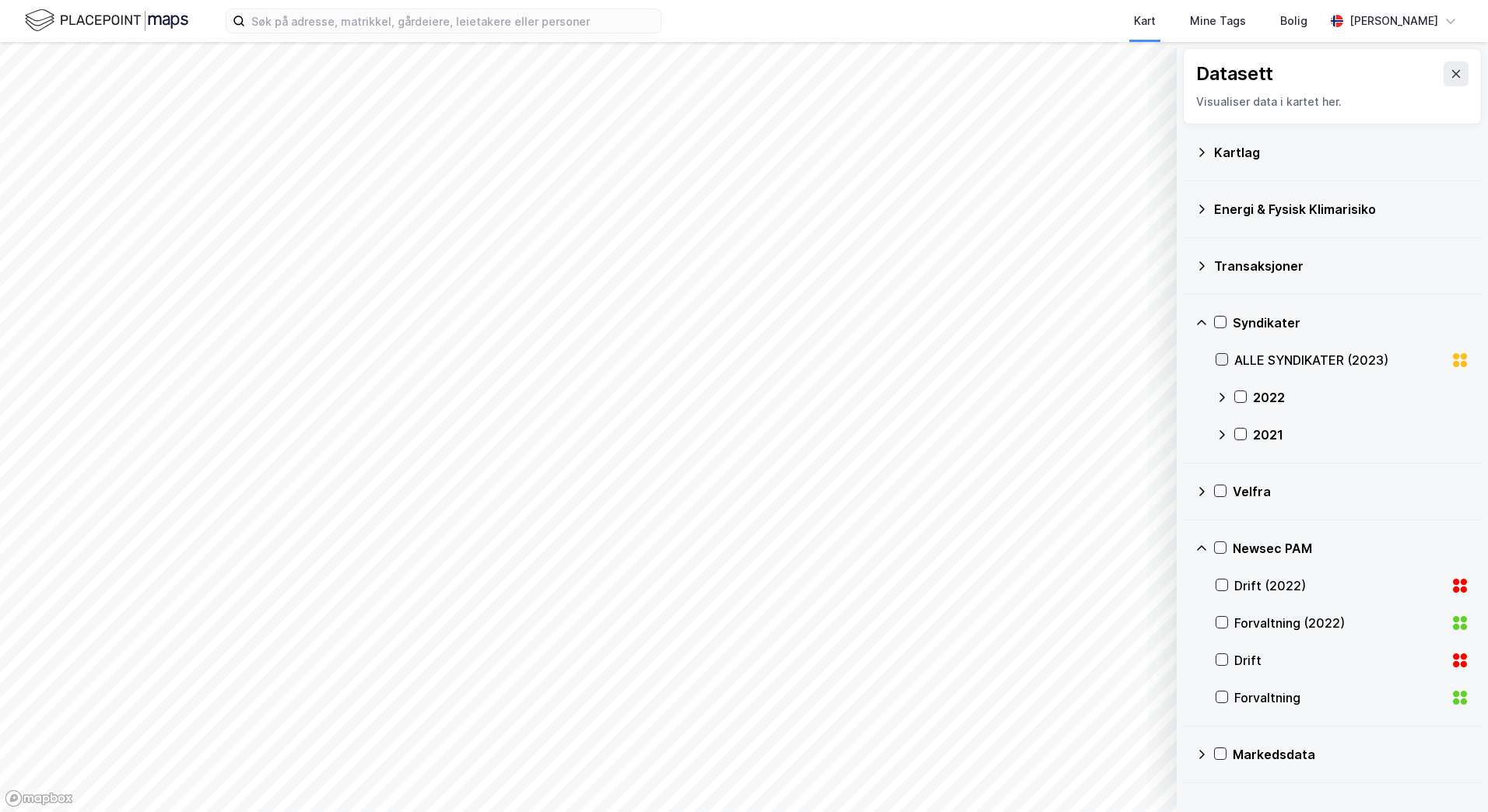
click at [1225, 357] on icon at bounding box center [1222, 359] width 11 height 11
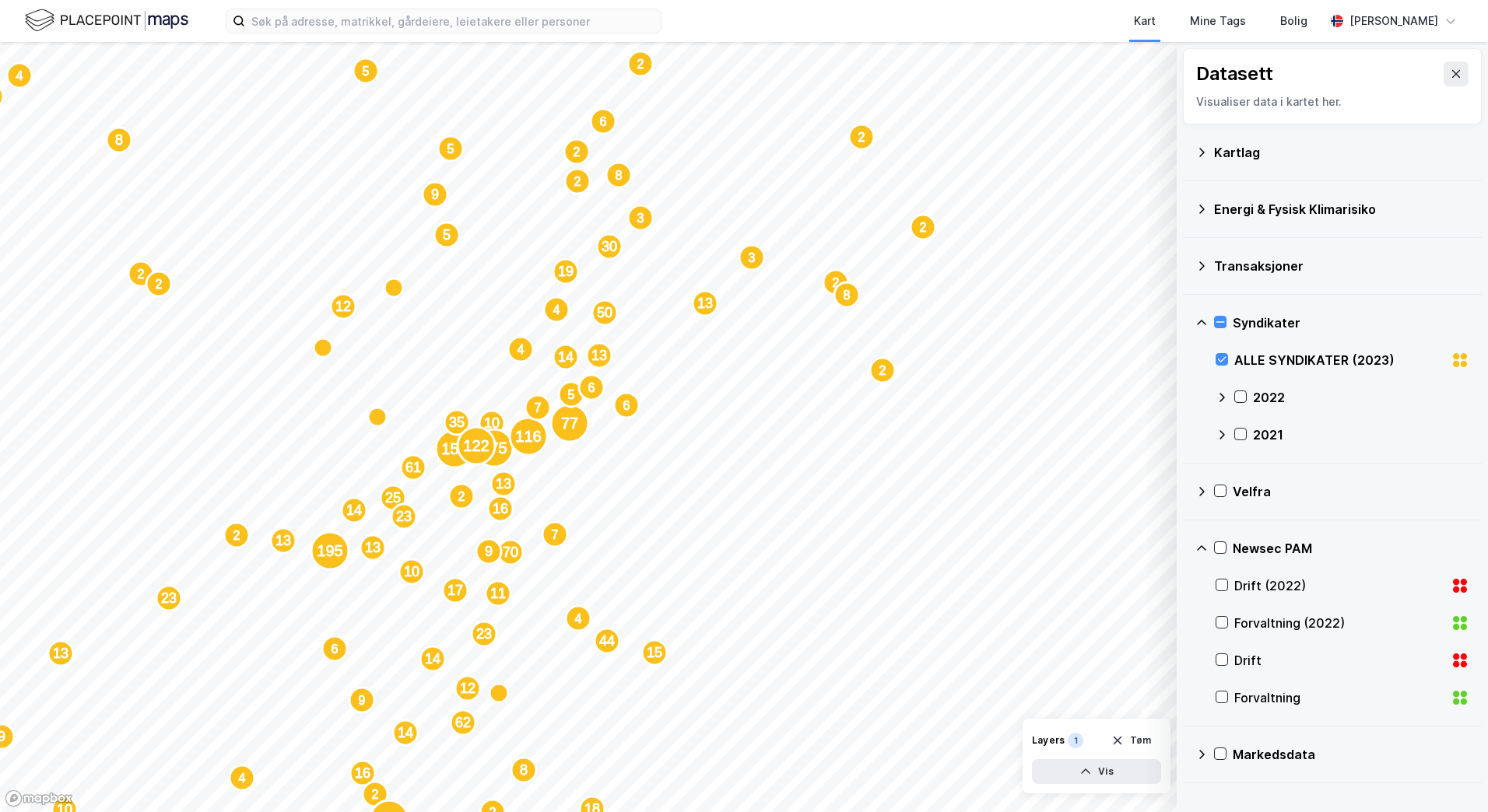
click at [1222, 397] on icon at bounding box center [1222, 397] width 12 height 12
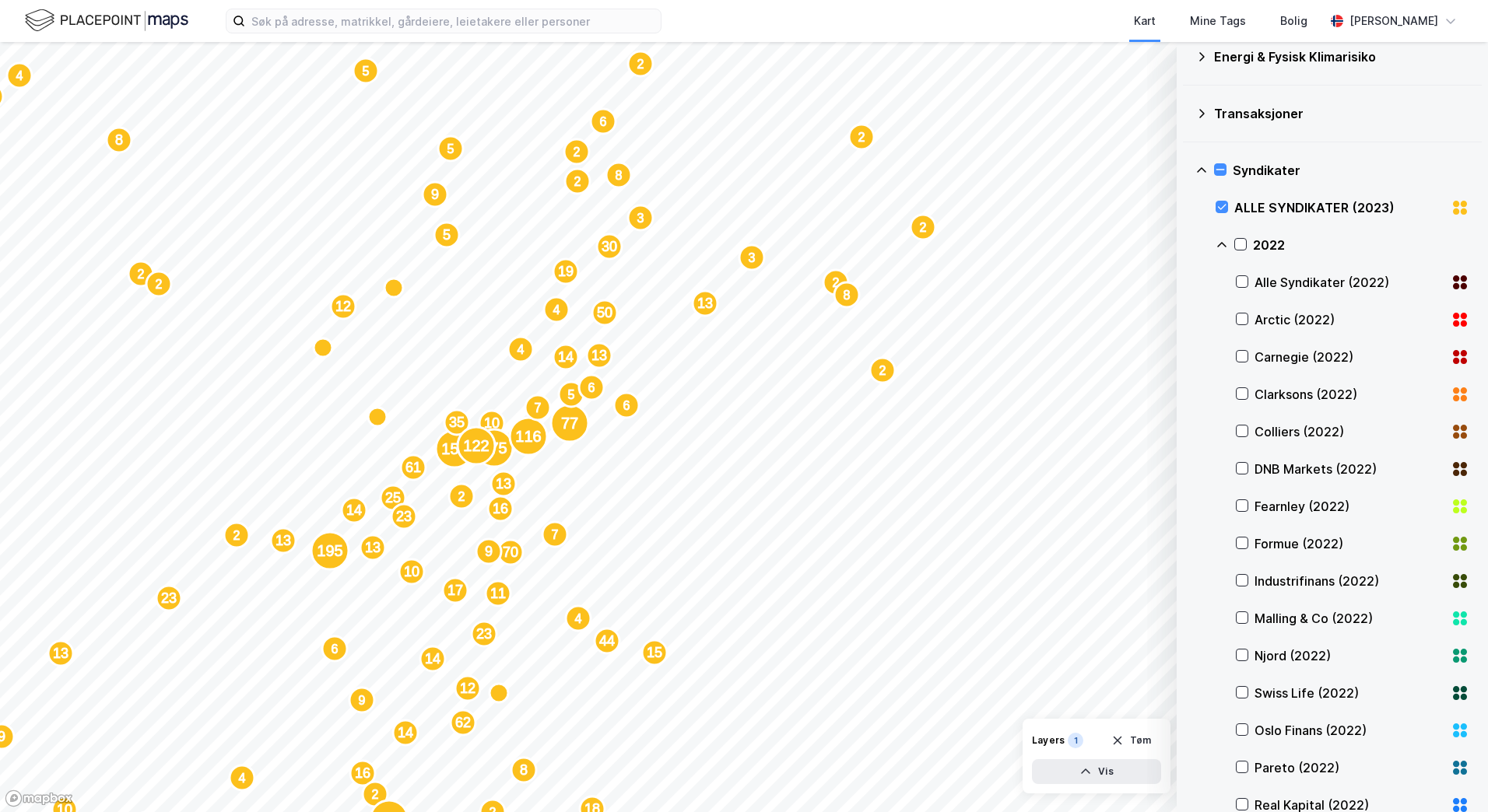
scroll to position [156, 0]
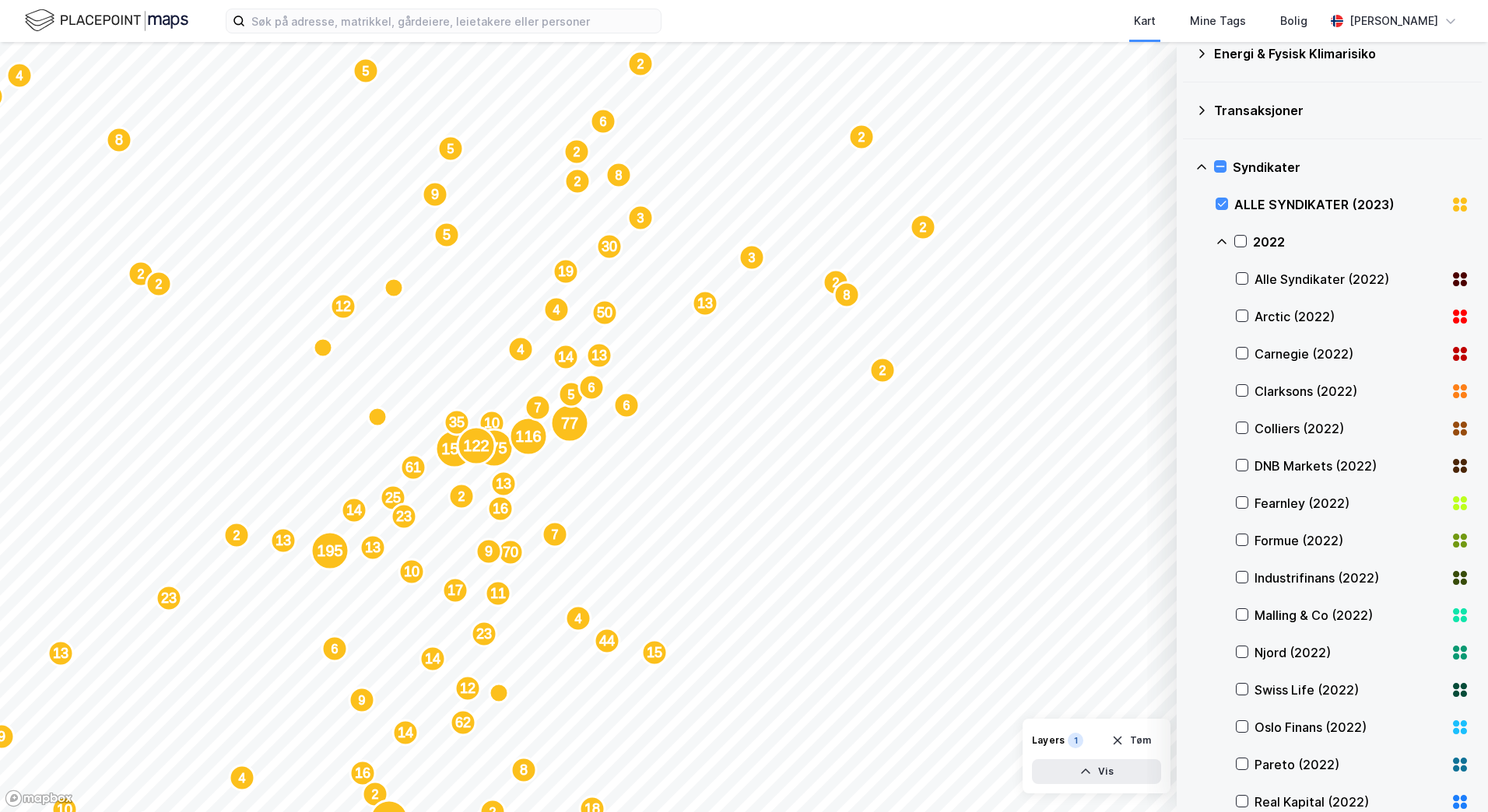
click at [1249, 616] on div "Malling & Co (2022)" at bounding box center [1352, 615] width 234 height 38
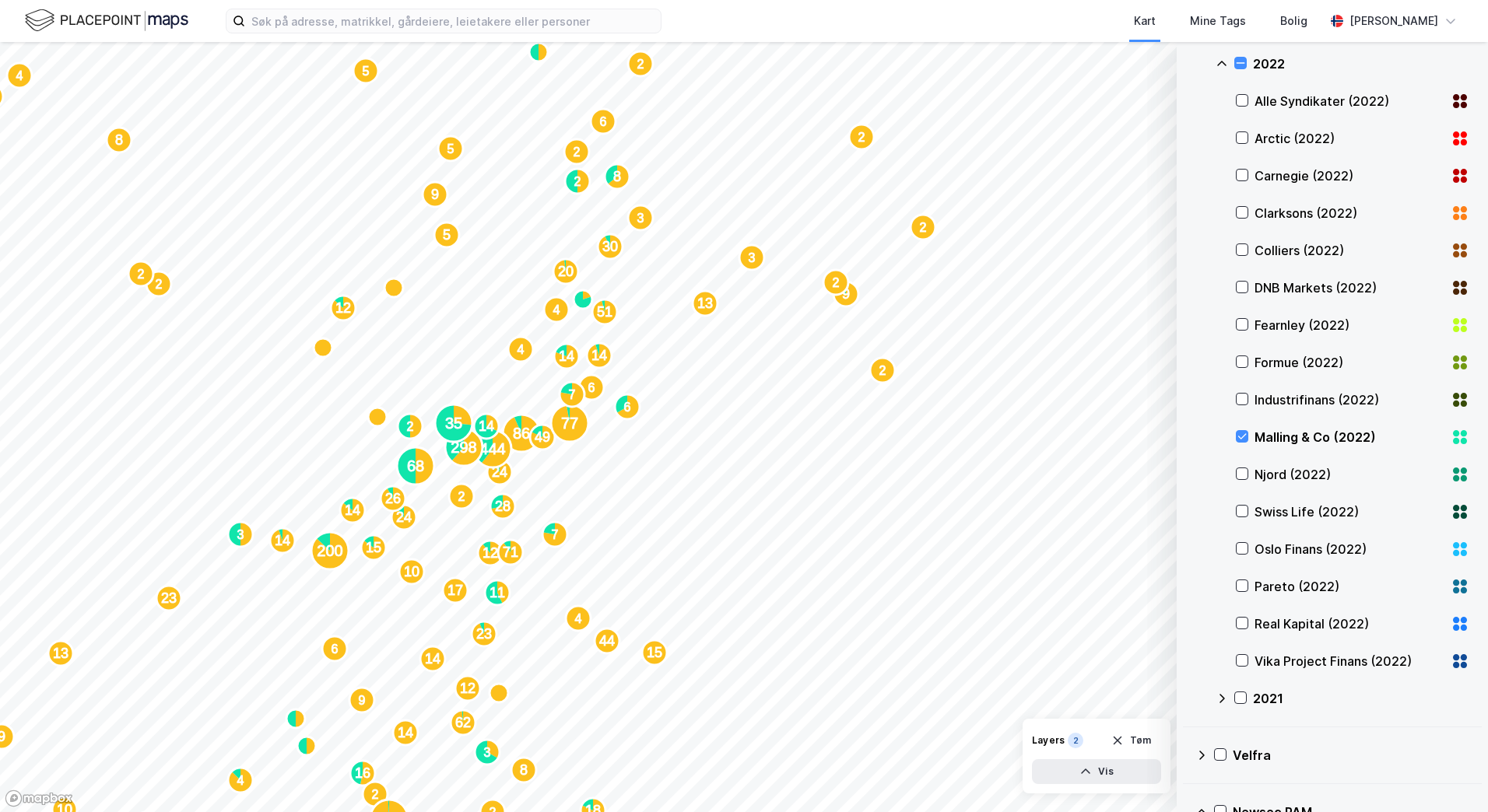
scroll to position [108, 0]
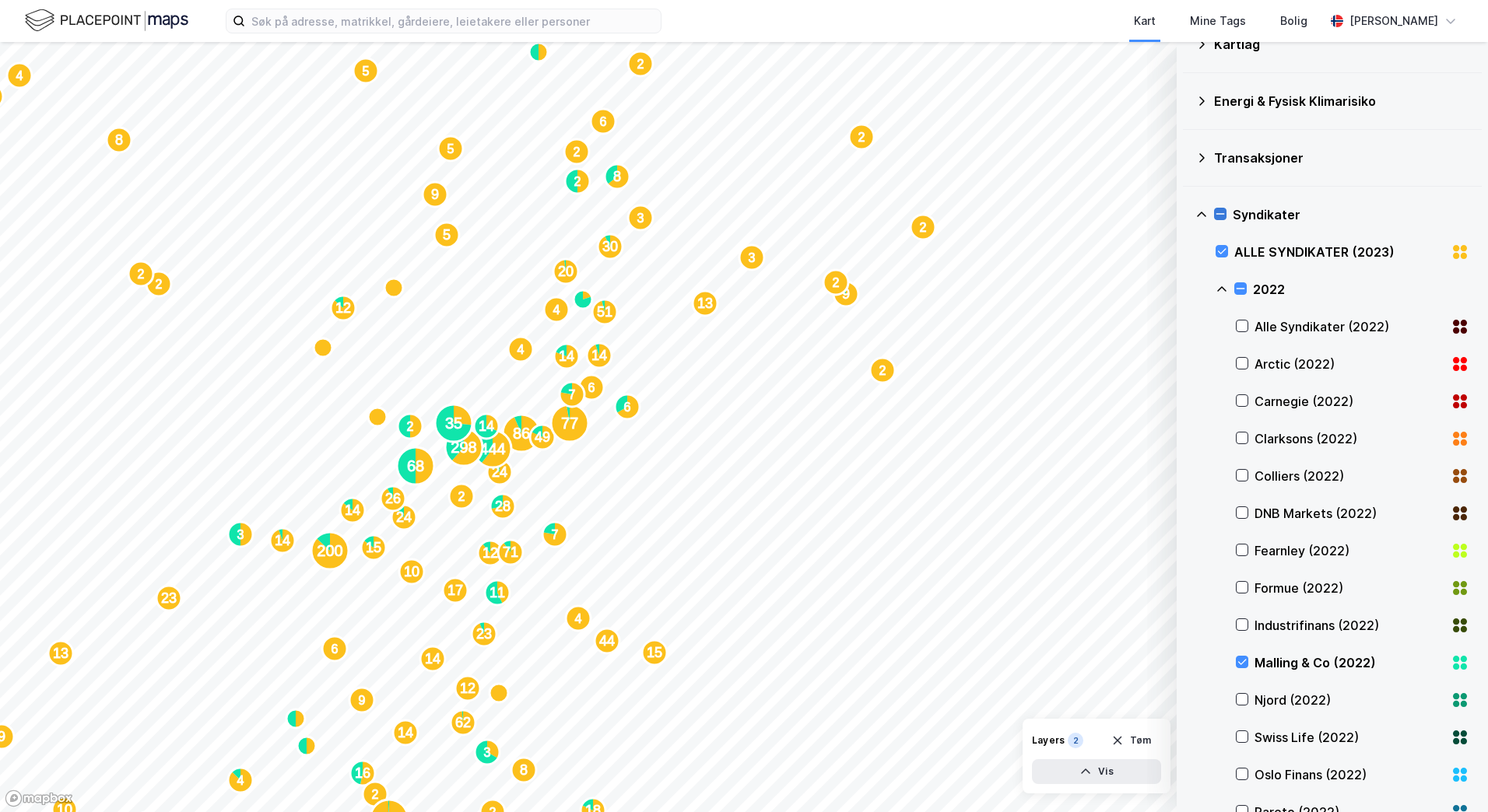
click at [1224, 211] on icon at bounding box center [1221, 214] width 11 height 11
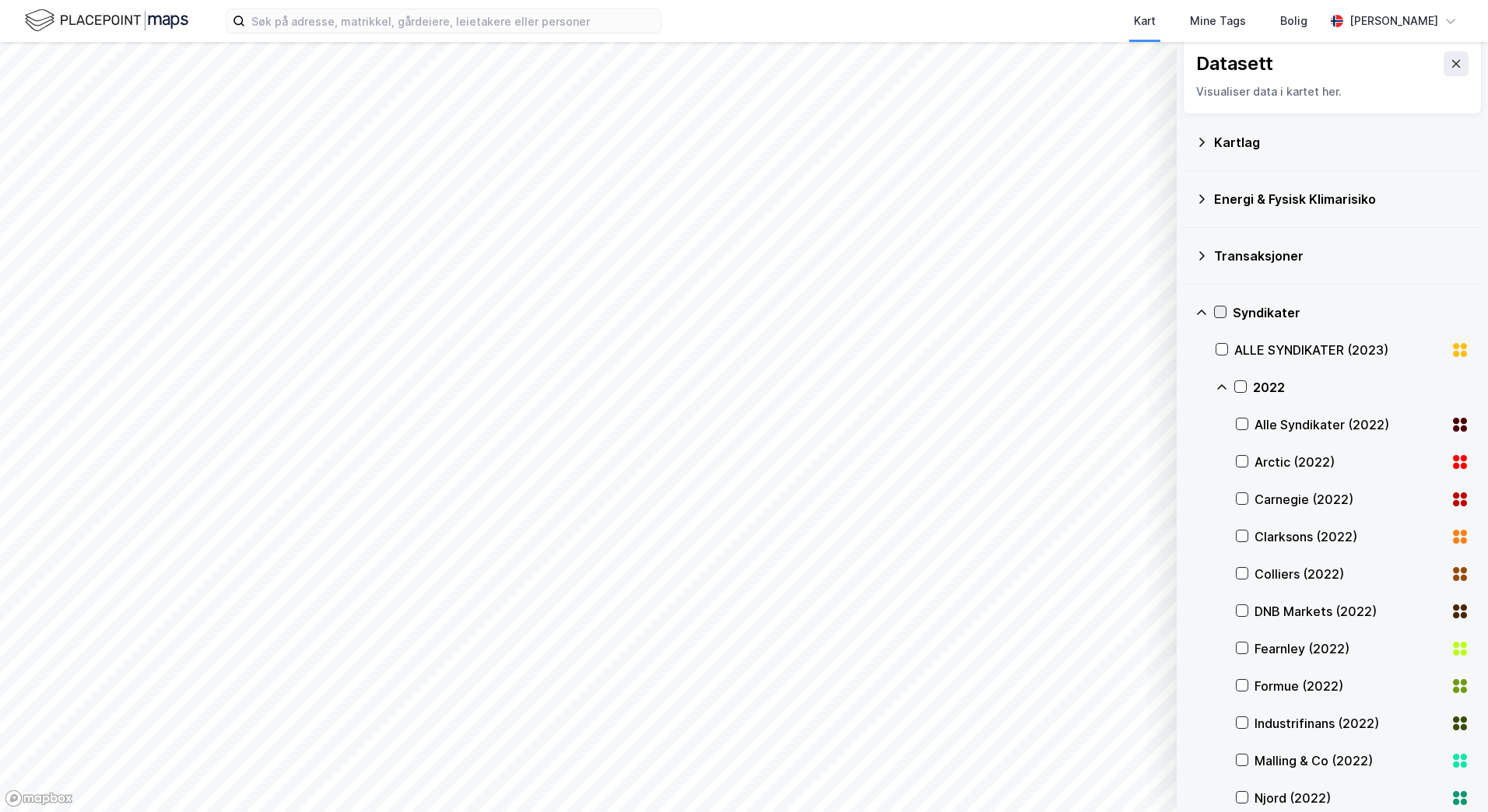
scroll to position [0, 0]
